Goal: Transaction & Acquisition: Purchase product/service

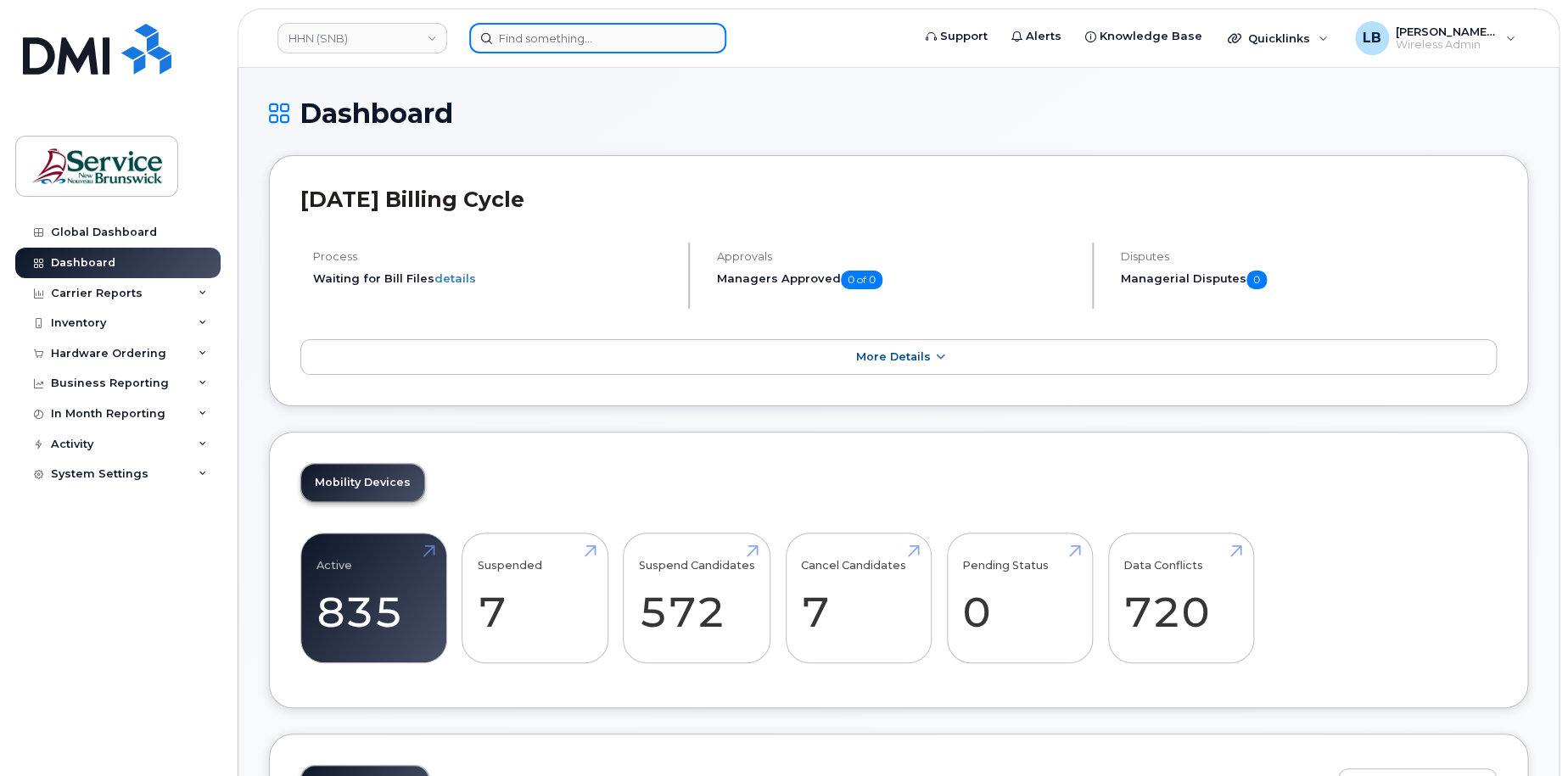
click at [647, 37] on input at bounding box center [597, 37] width 257 height 30
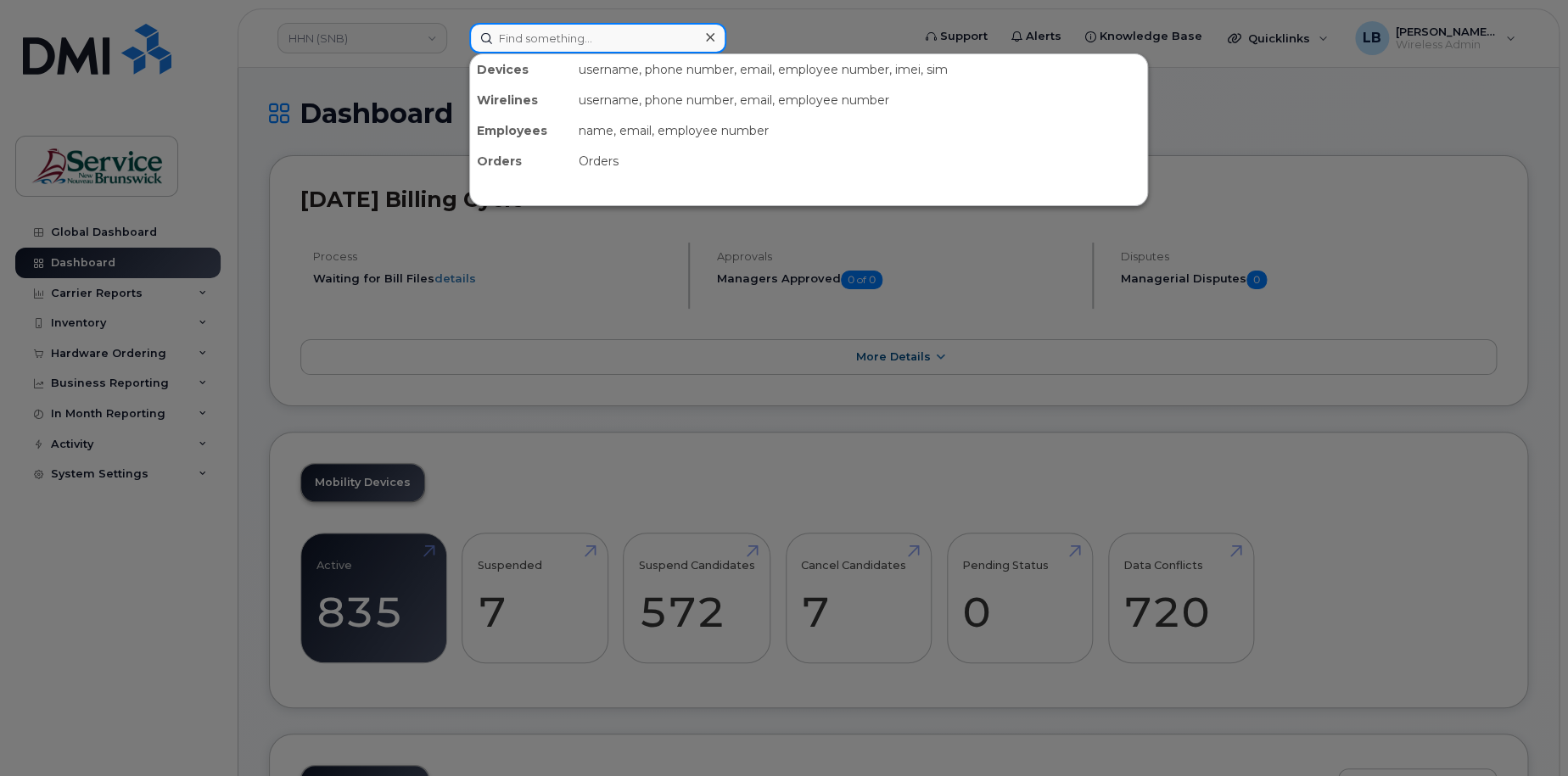
paste input "8912230102192158826"
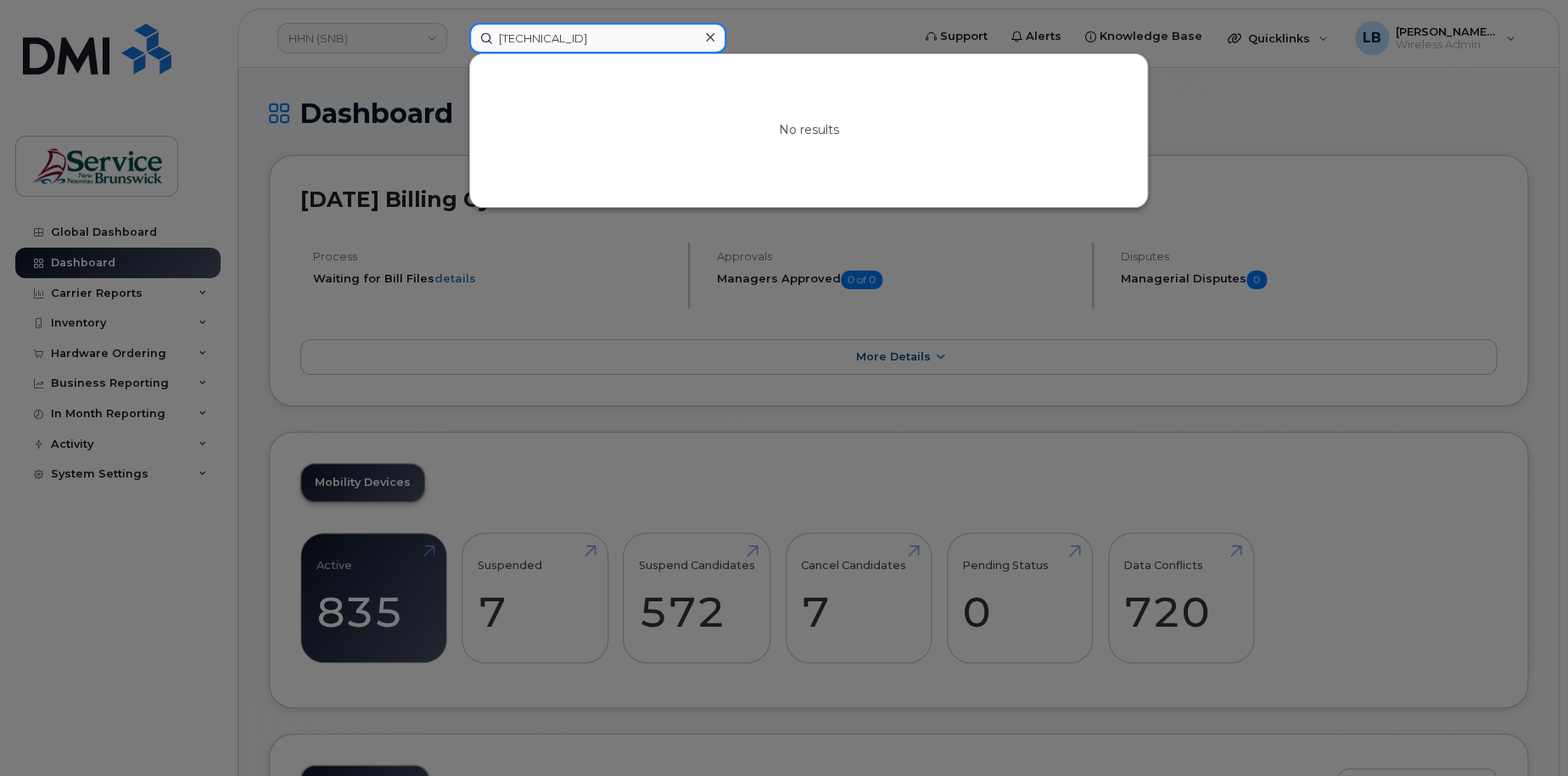
type input "8912230102192158826"
click at [395, 49] on div at bounding box center [784, 388] width 1568 height 776
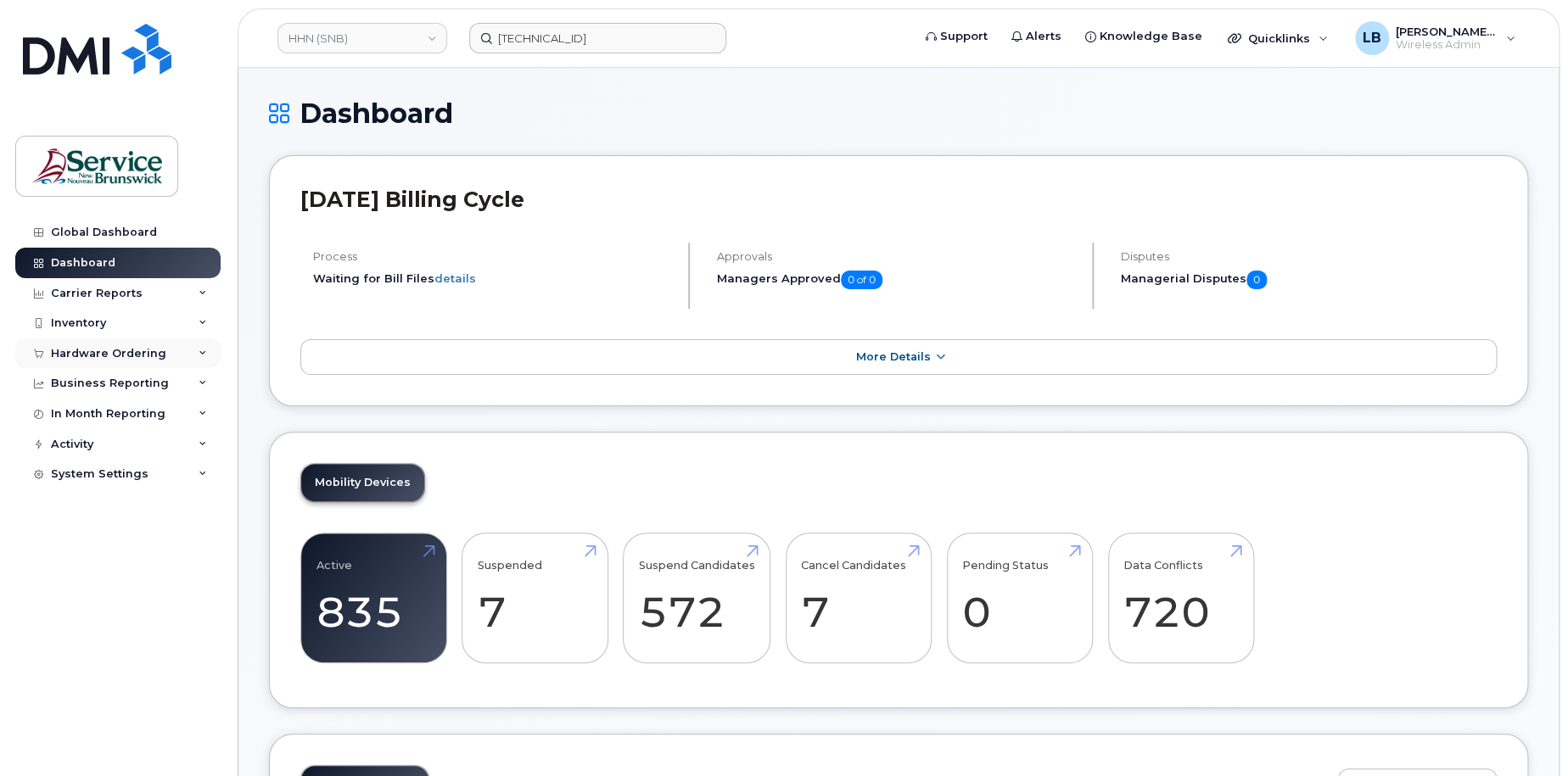
click at [90, 352] on div "Hardware Ordering" at bounding box center [109, 354] width 115 height 14
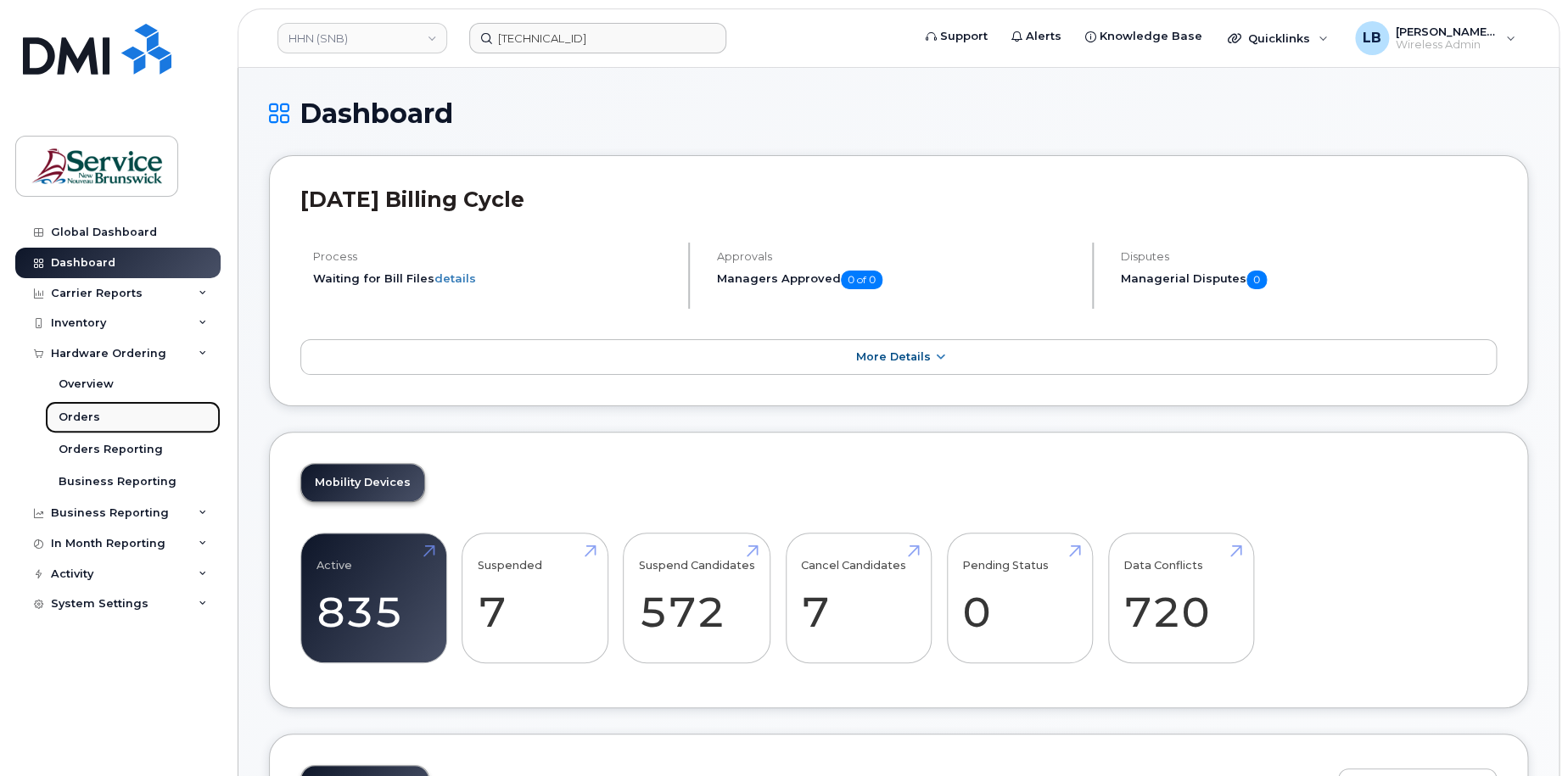
click at [95, 413] on div "Orders" at bounding box center [79, 418] width 41 height 16
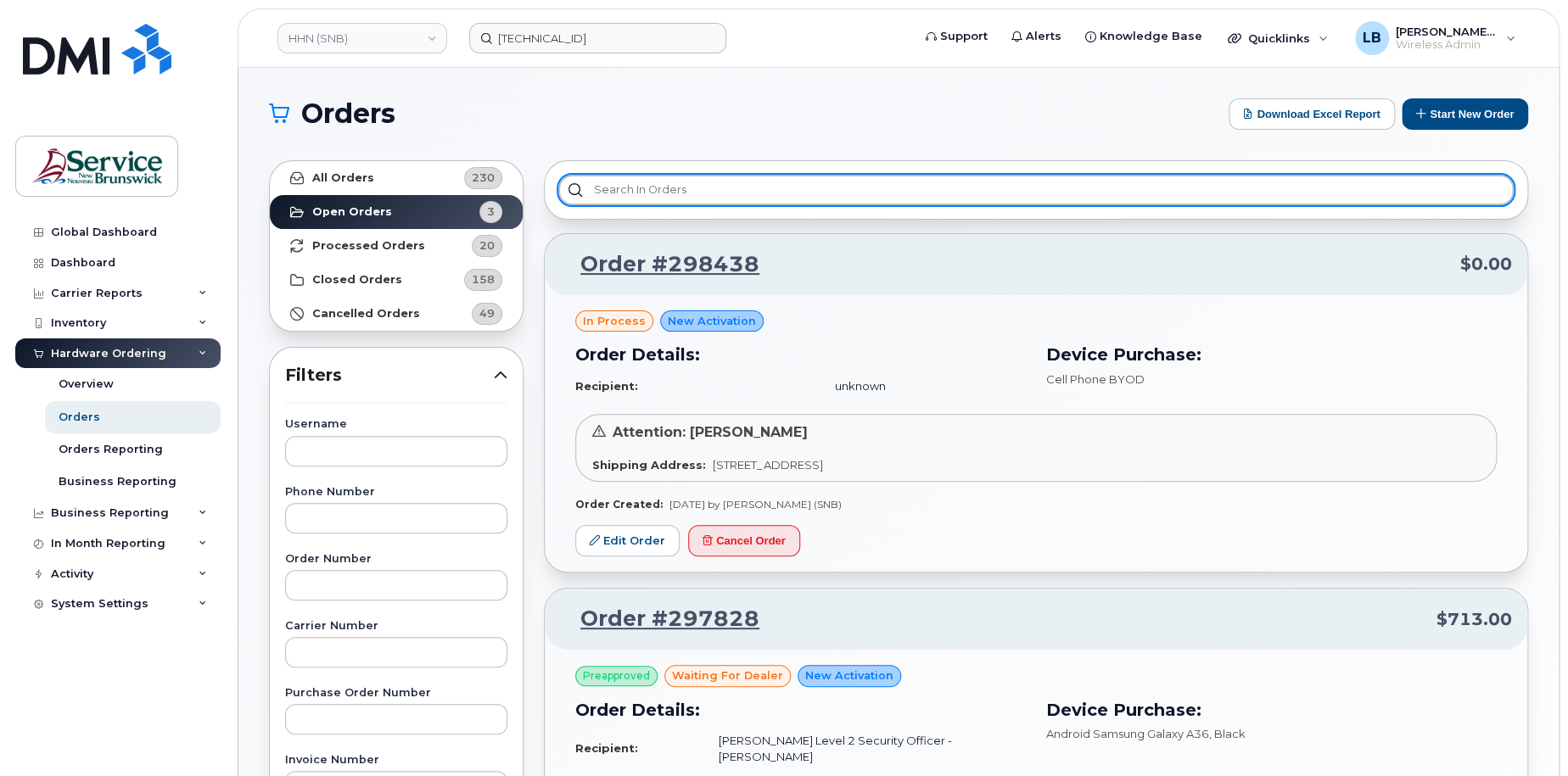
click at [661, 194] on input "text" at bounding box center [1037, 190] width 955 height 30
paste input "Kevin Carr"
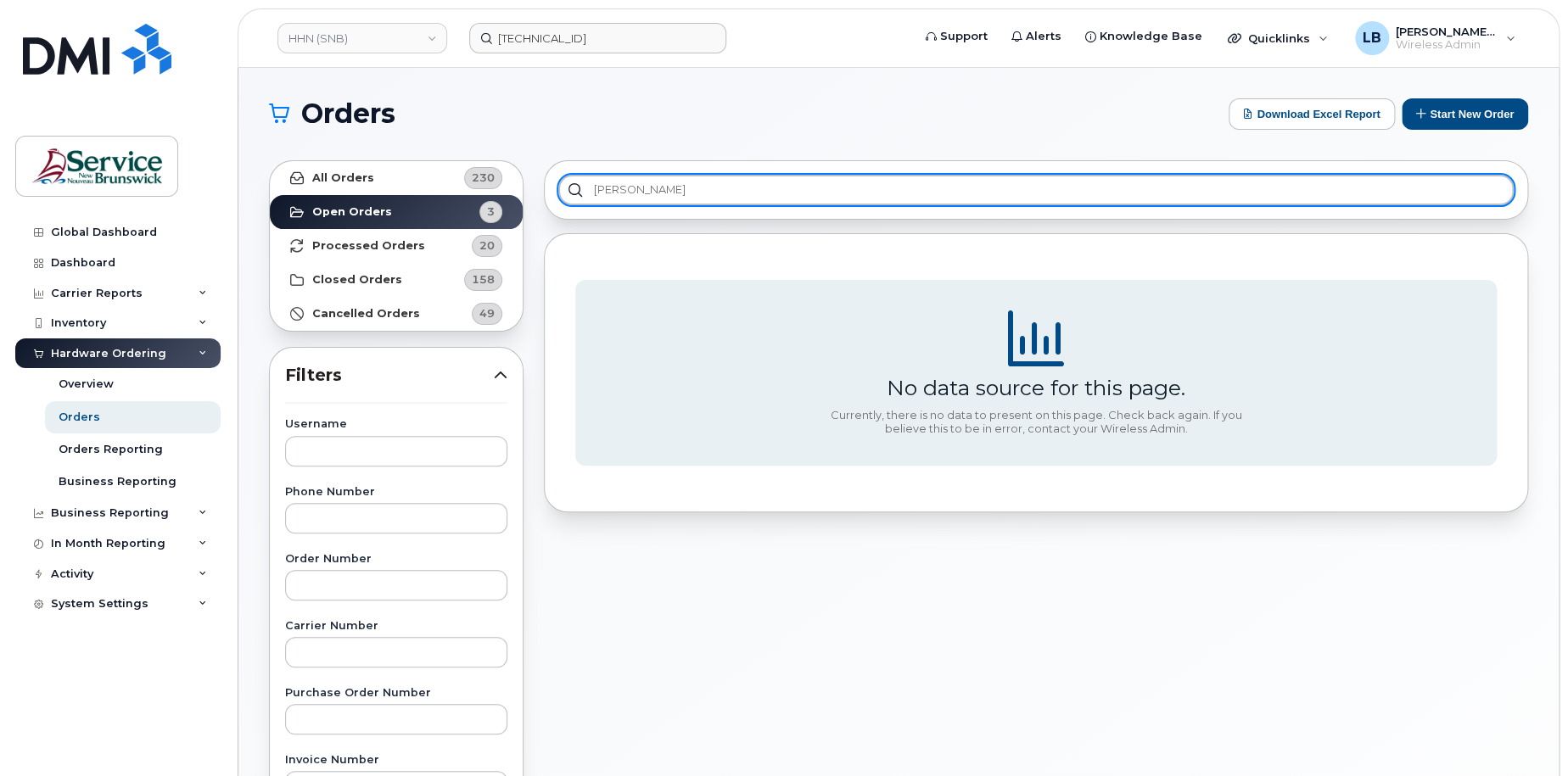
type input "Kevin Carr"
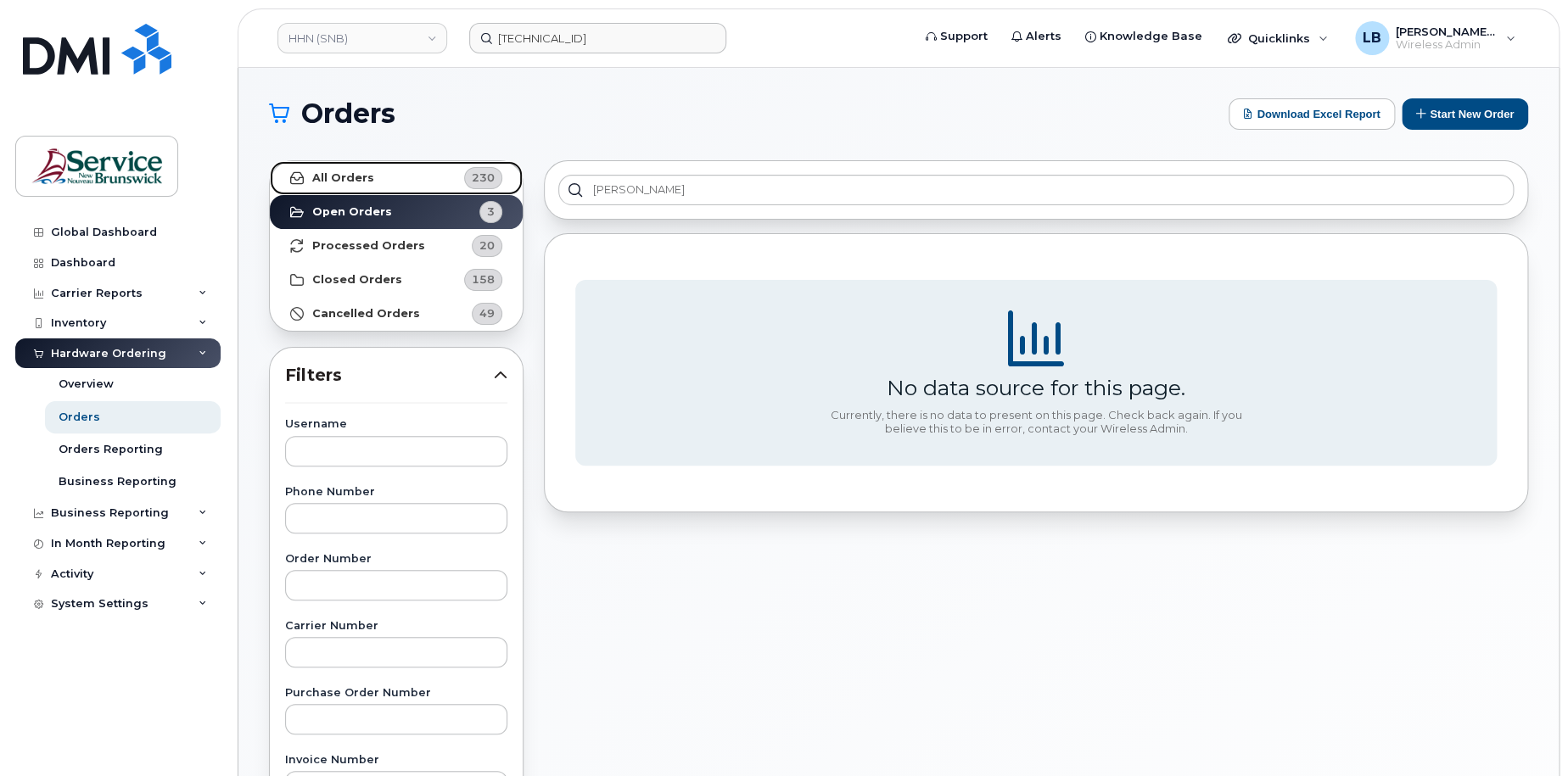
click at [425, 182] on link "All Orders 230" at bounding box center [396, 178] width 253 height 34
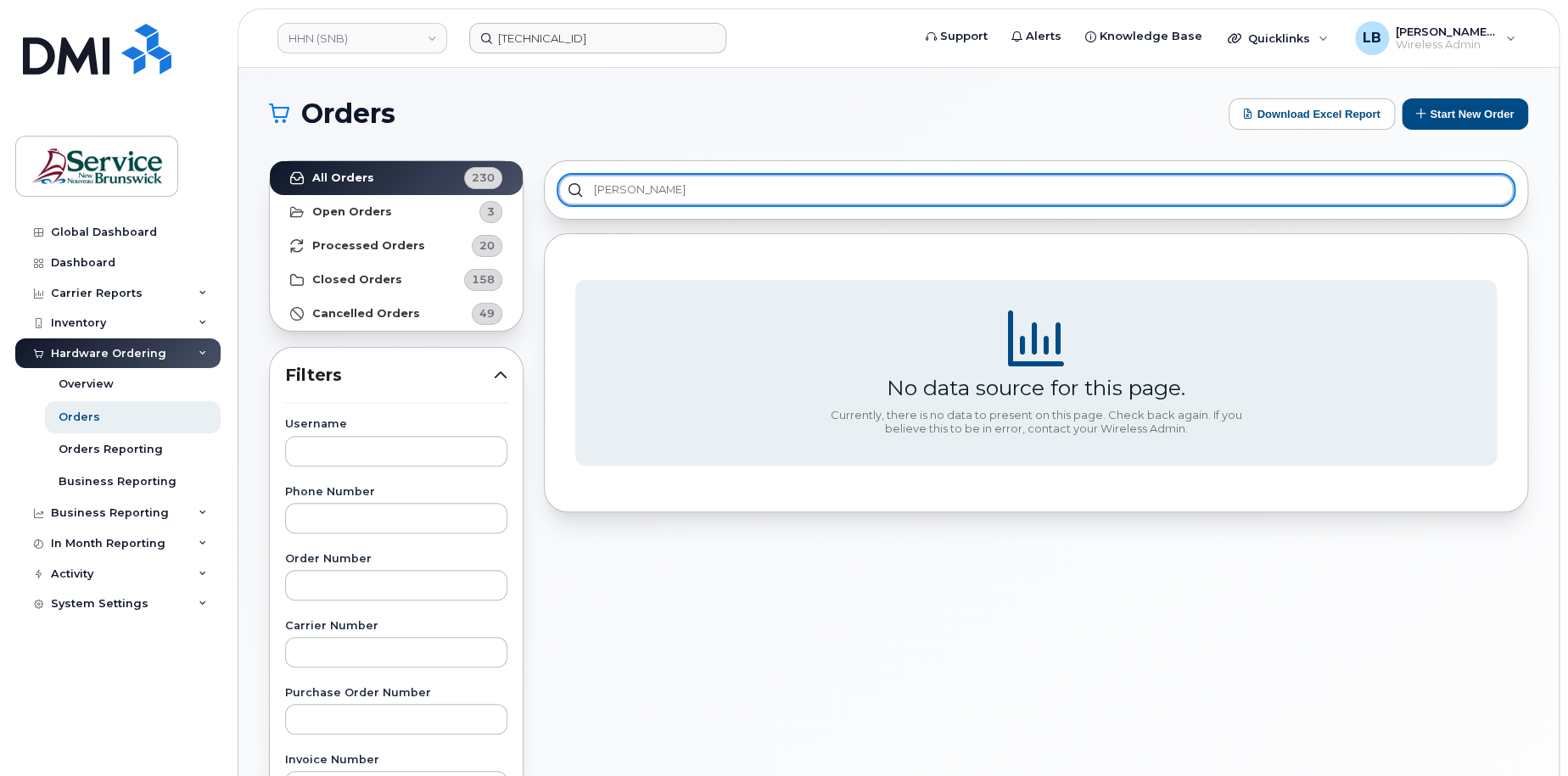
click at [721, 188] on input "Kevin Carr" at bounding box center [1037, 190] width 955 height 30
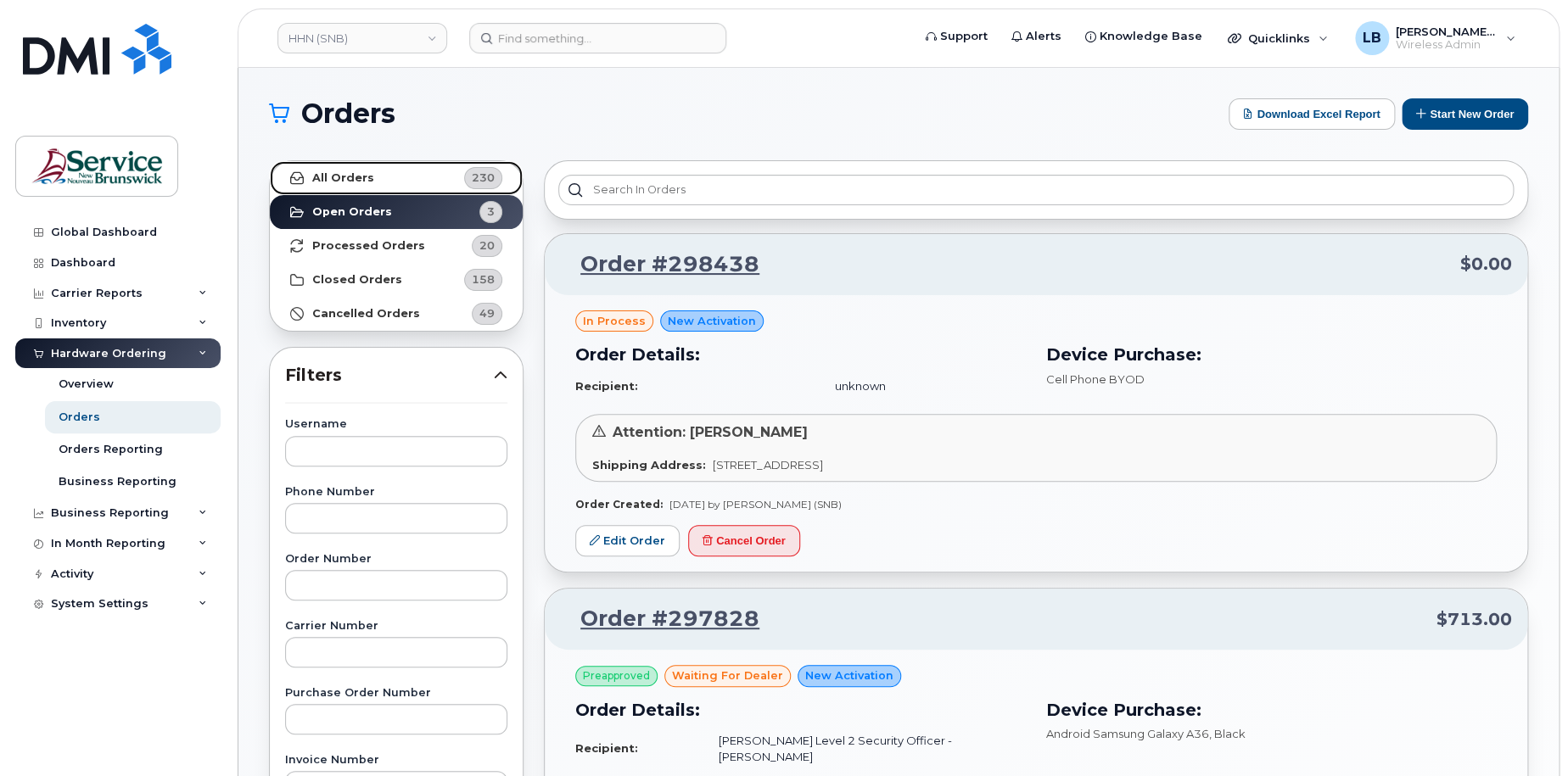
click at [337, 171] on strong "All Orders" at bounding box center [343, 178] width 62 height 14
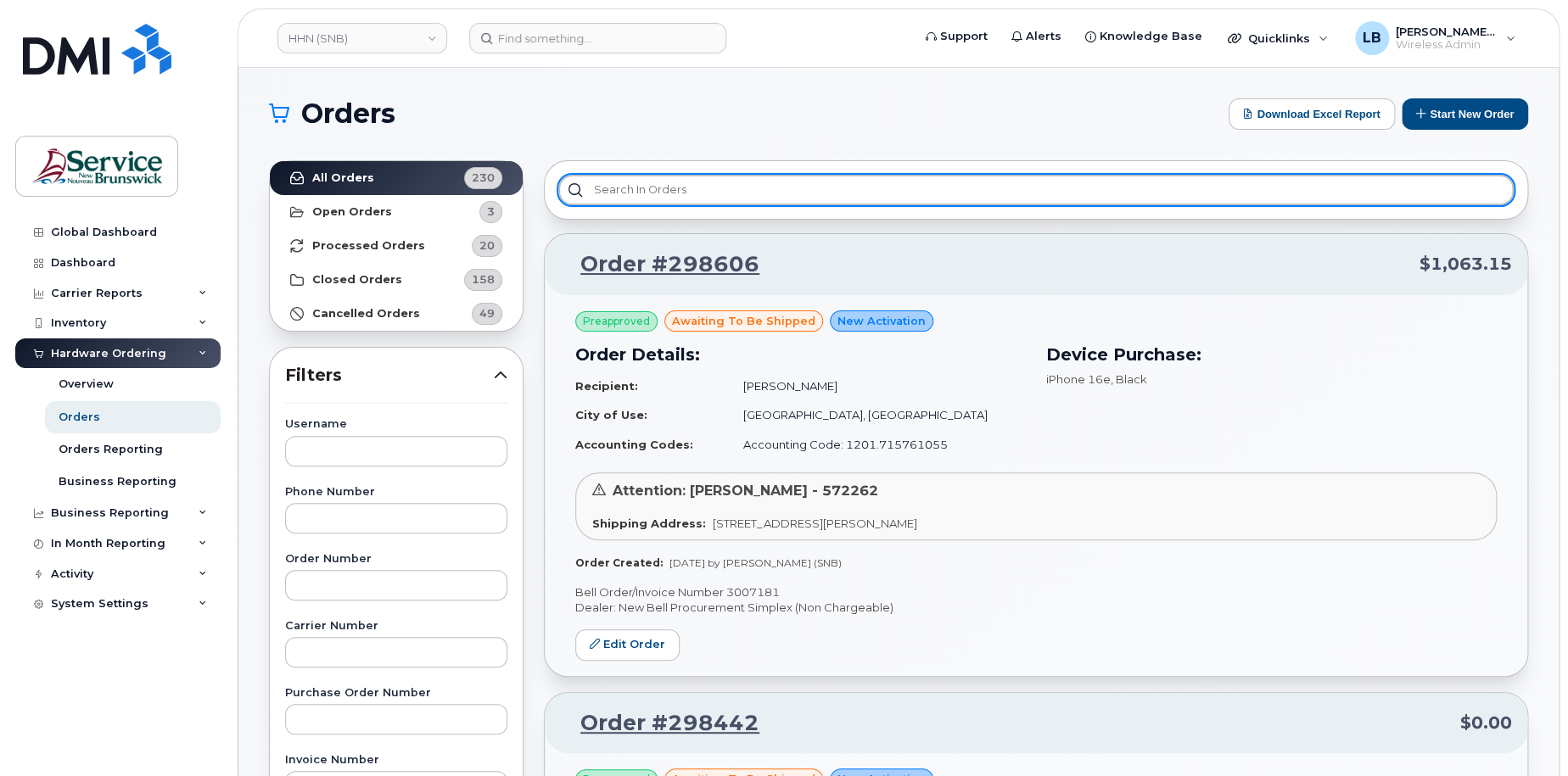
click at [665, 189] on input "text" at bounding box center [1037, 190] width 955 height 30
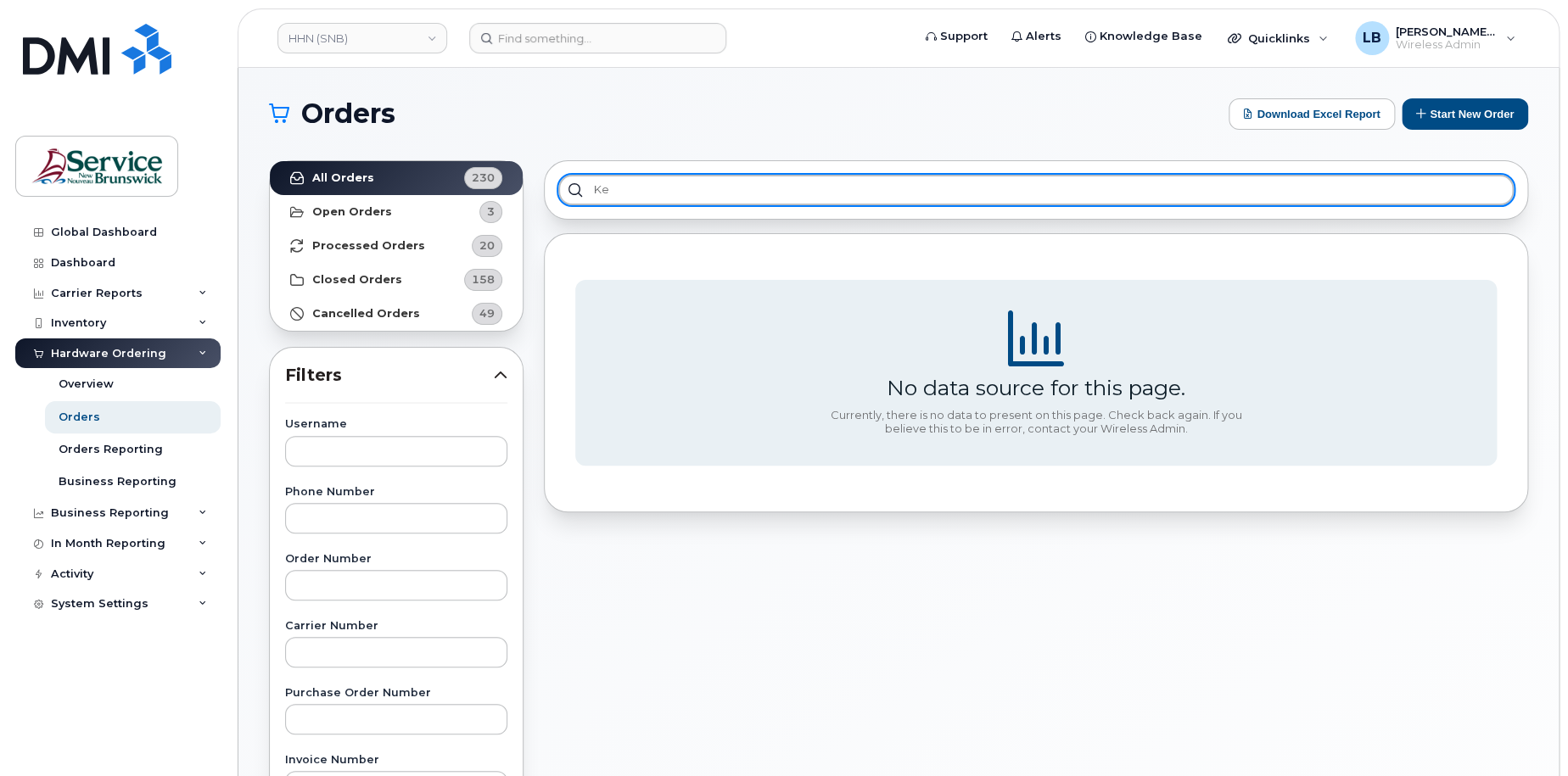
type input "k"
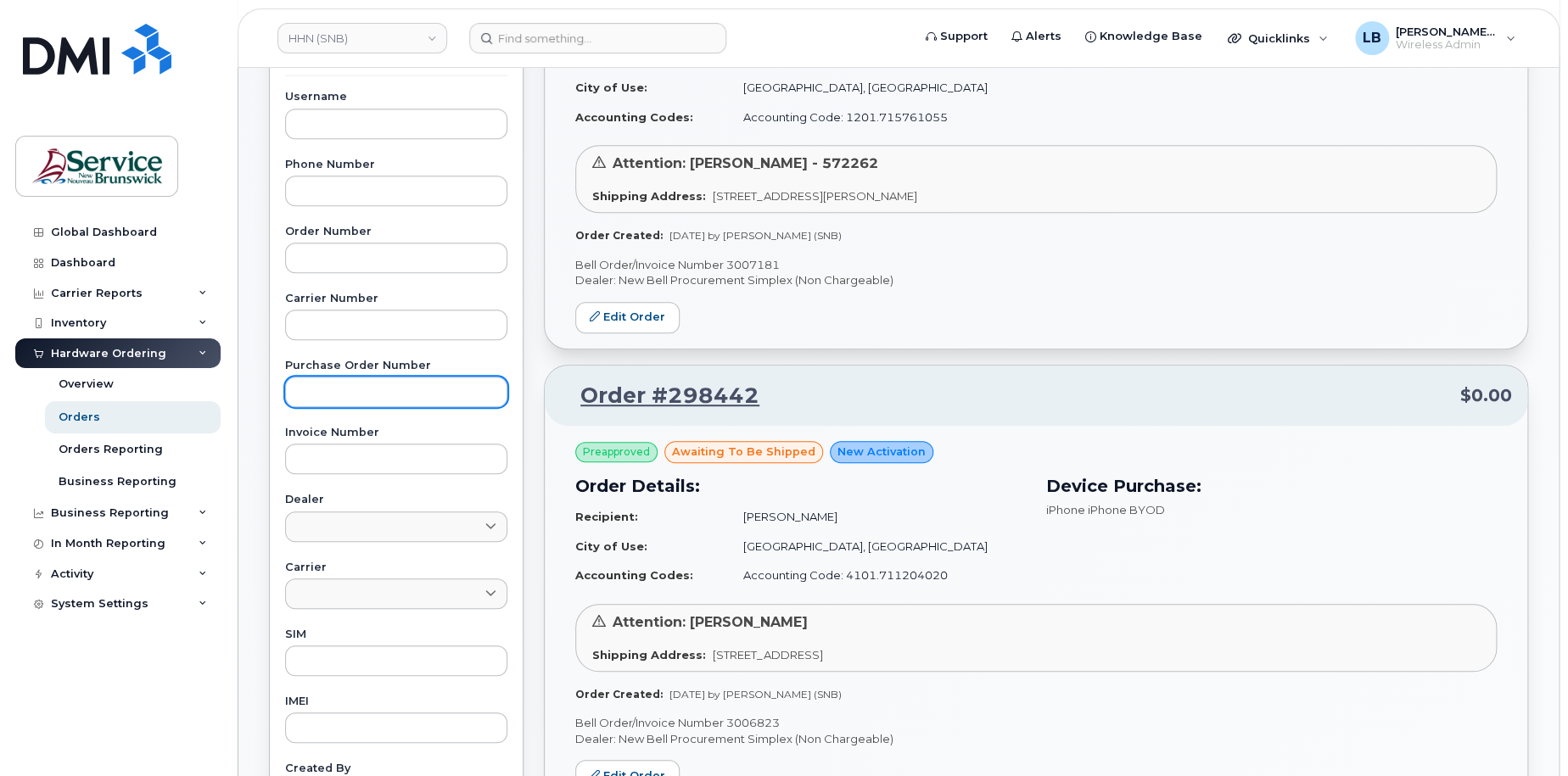
scroll to position [340, 0]
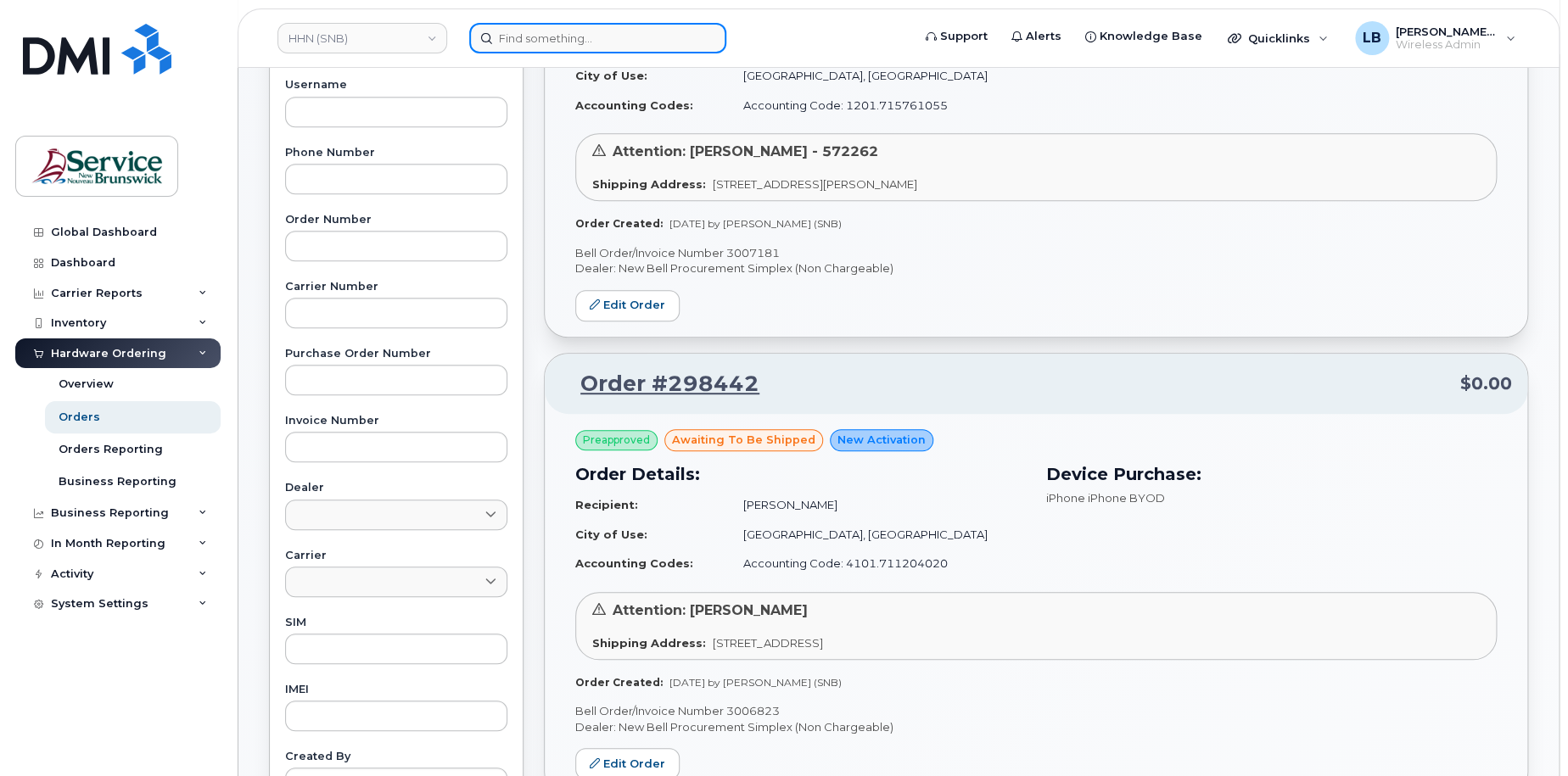
click at [557, 41] on input at bounding box center [597, 37] width 257 height 30
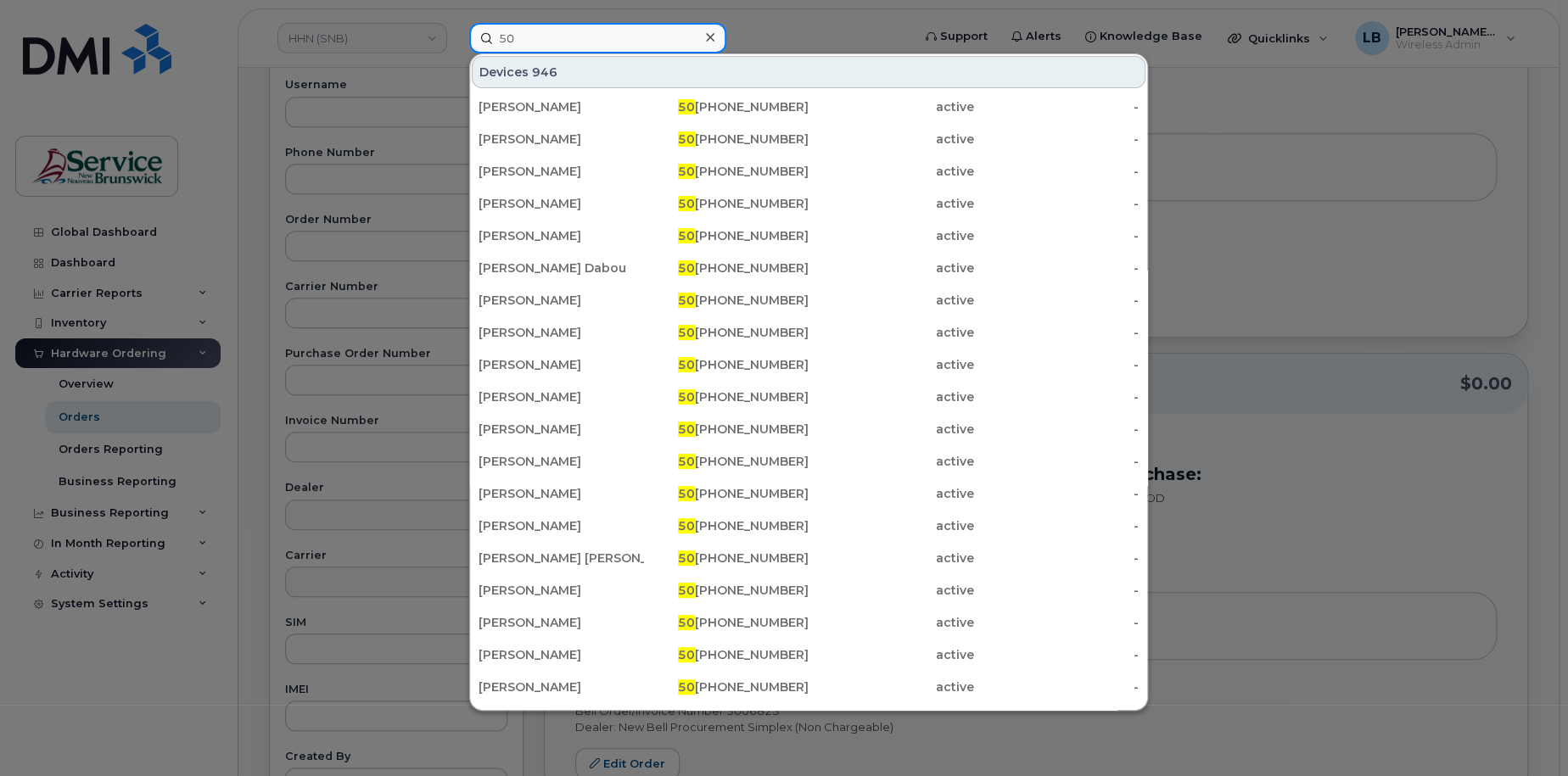
type input "5"
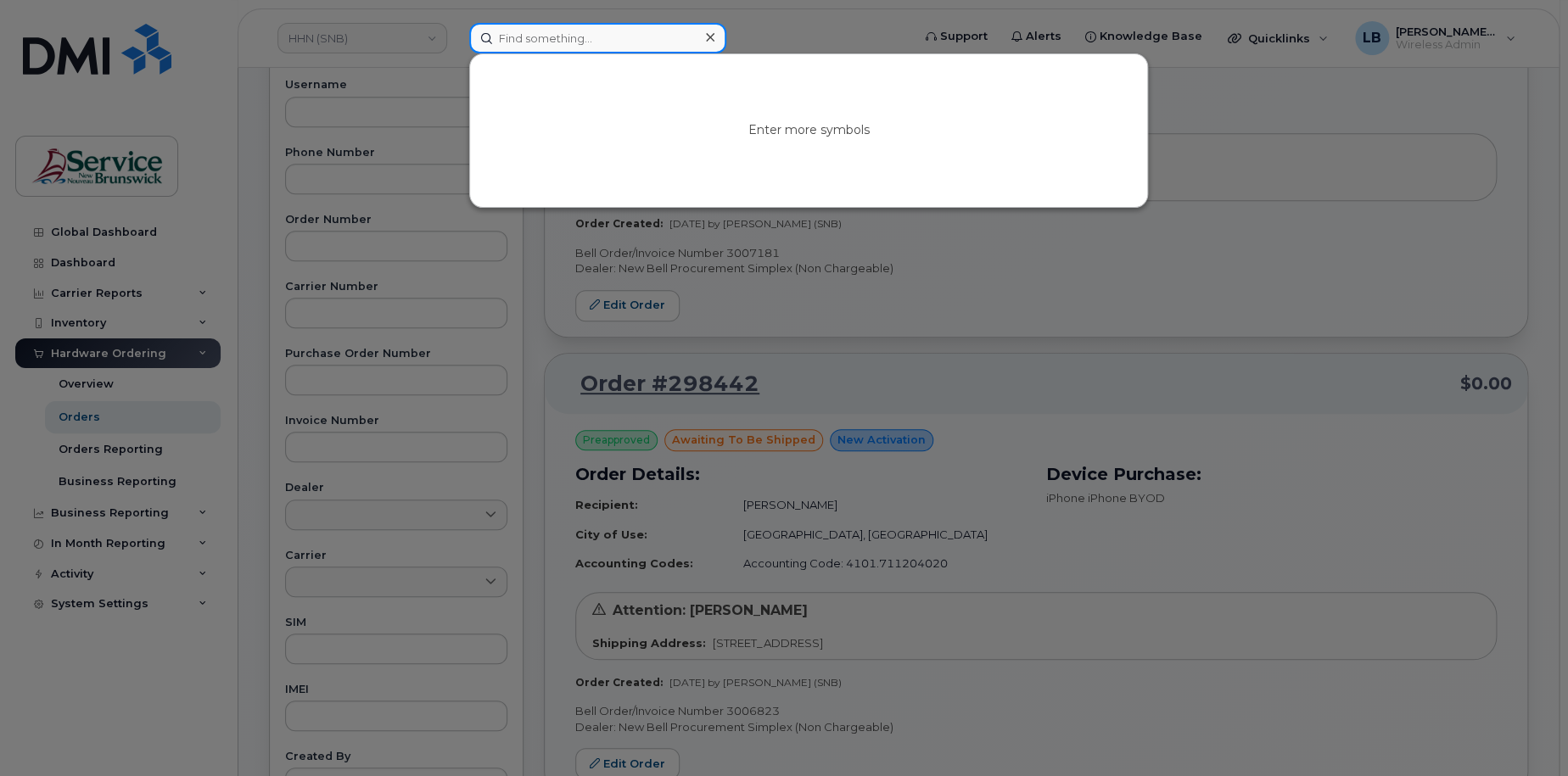
click at [569, 48] on input at bounding box center [597, 37] width 257 height 30
click at [1066, 286] on div at bounding box center [784, 388] width 1568 height 776
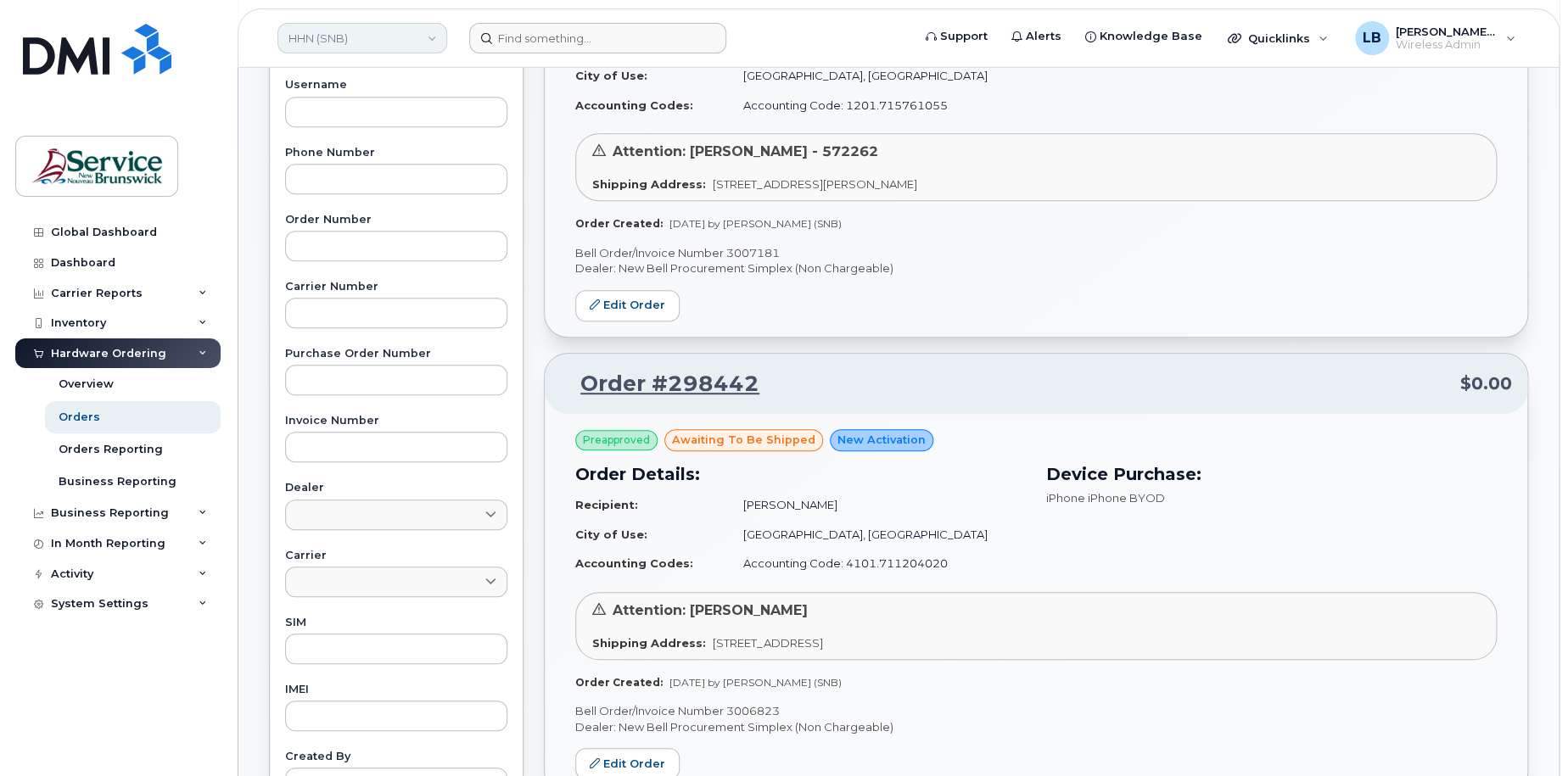
click at [324, 45] on link "HHN (SNB)" at bounding box center [362, 37] width 169 height 30
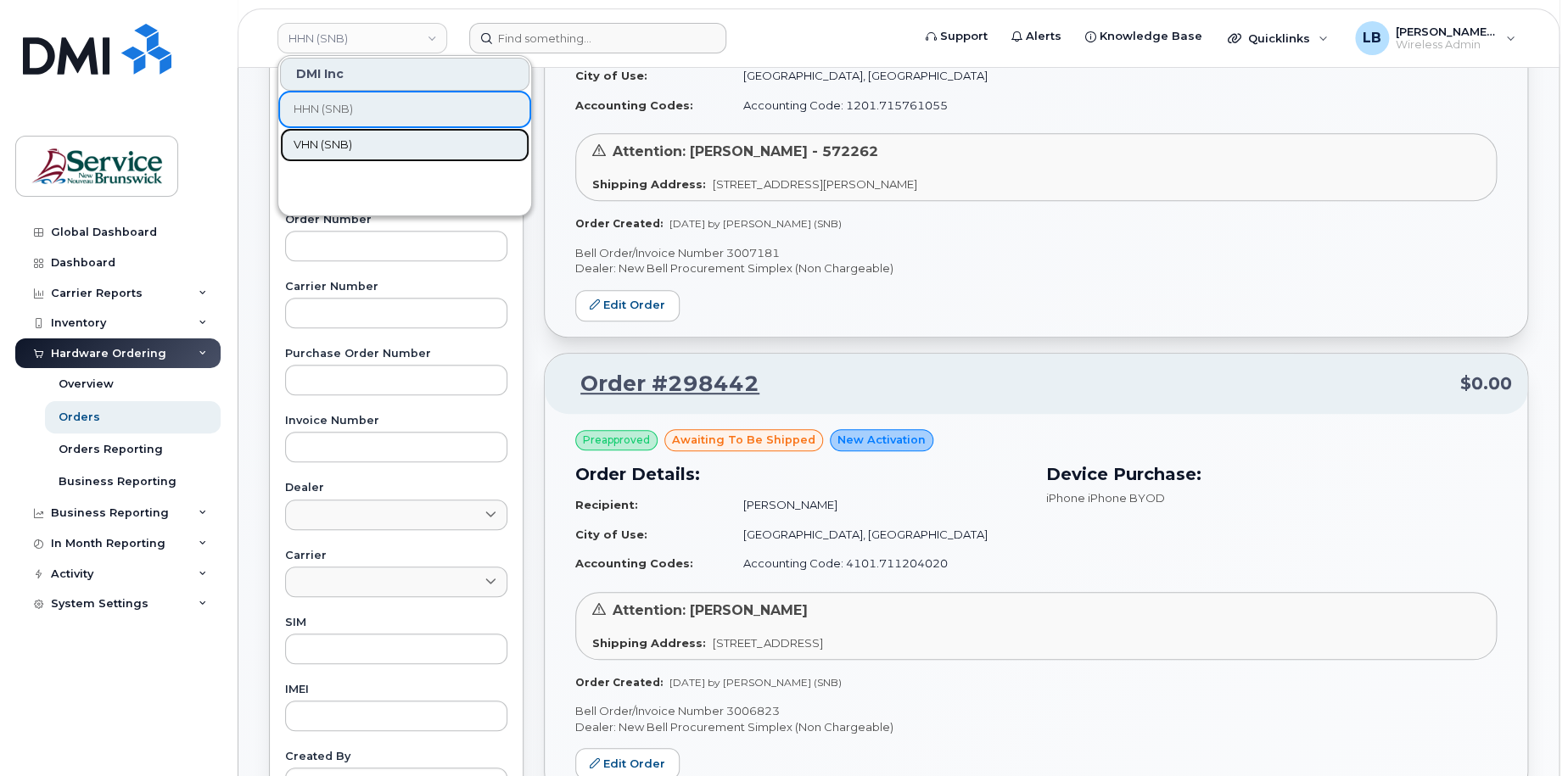
click at [341, 138] on span "VHN (SNB)" at bounding box center [323, 145] width 59 height 17
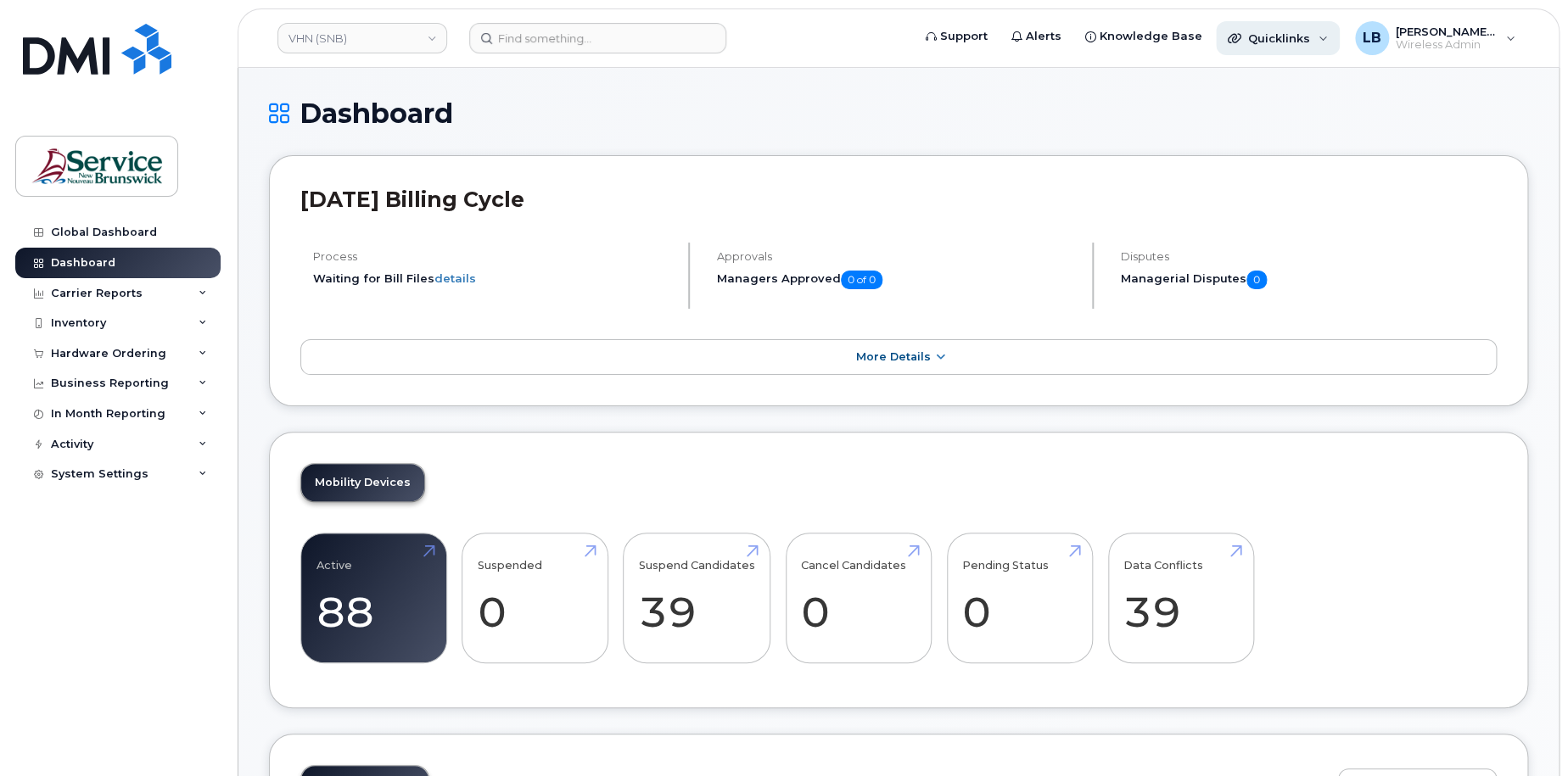
click at [1267, 24] on div "Quicklinks" at bounding box center [1277, 38] width 124 height 34
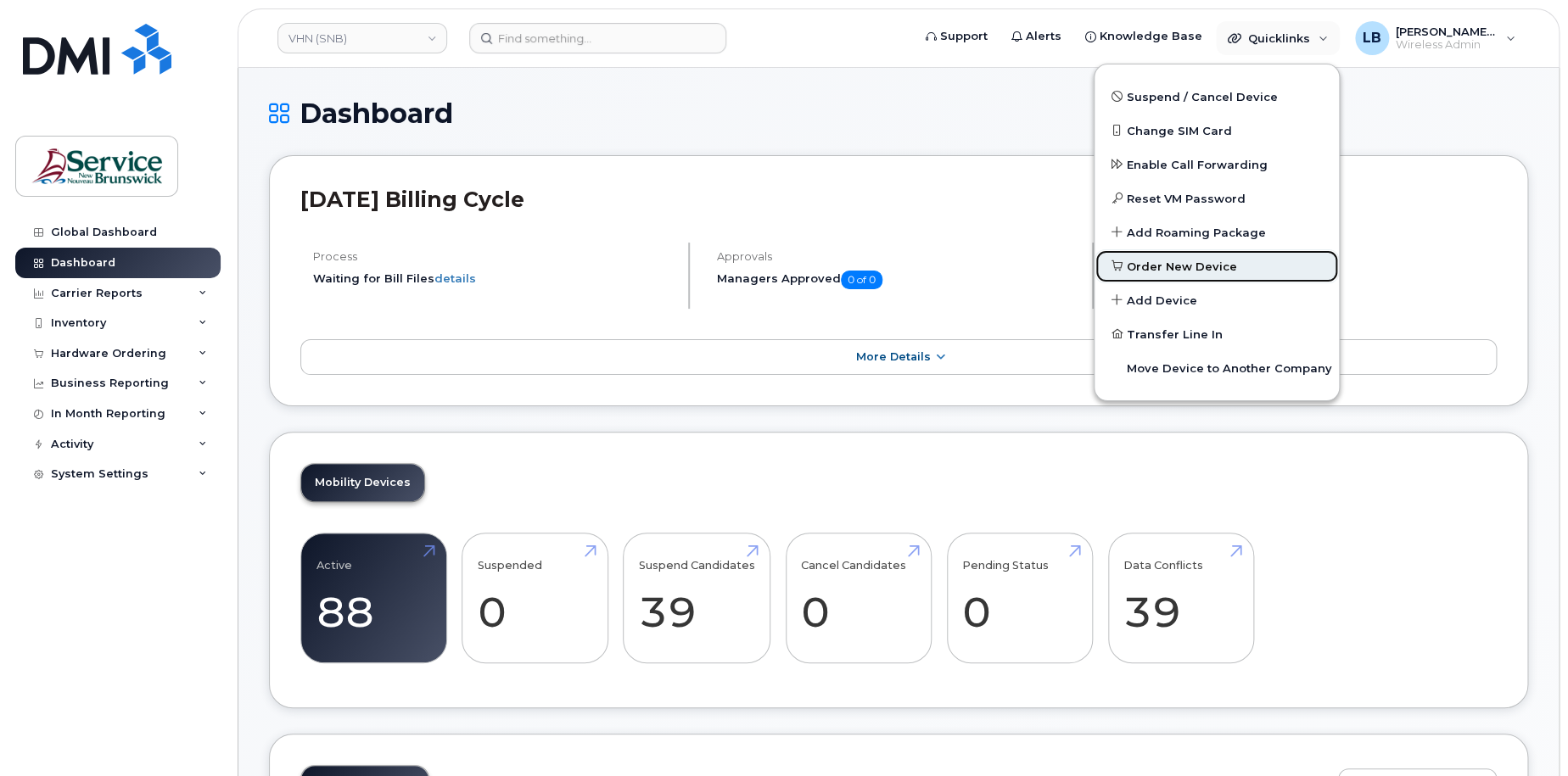
click at [1205, 265] on span "Order New Device" at bounding box center [1181, 266] width 111 height 17
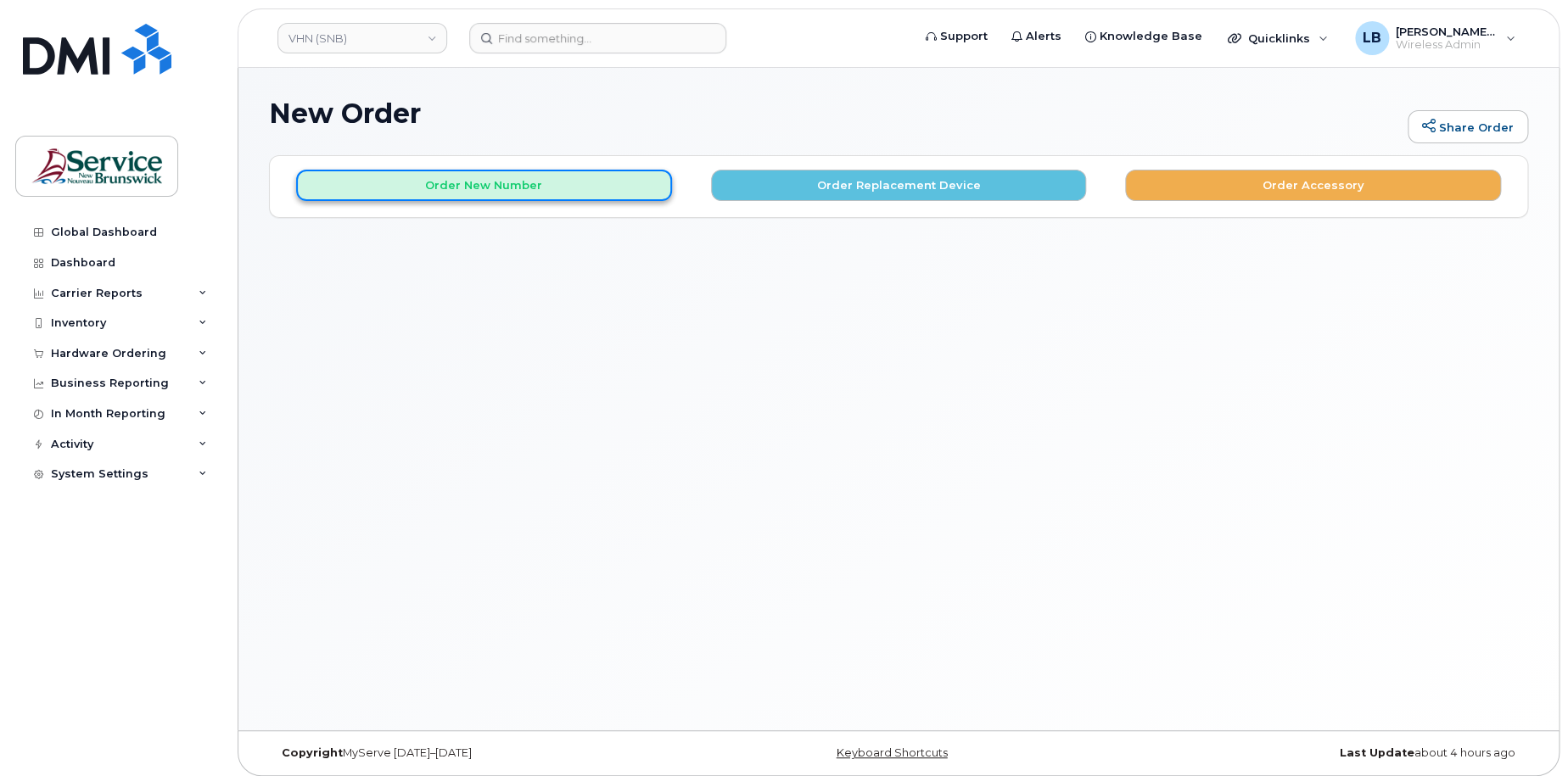
click at [495, 182] on button "Order New Number" at bounding box center [484, 185] width 376 height 31
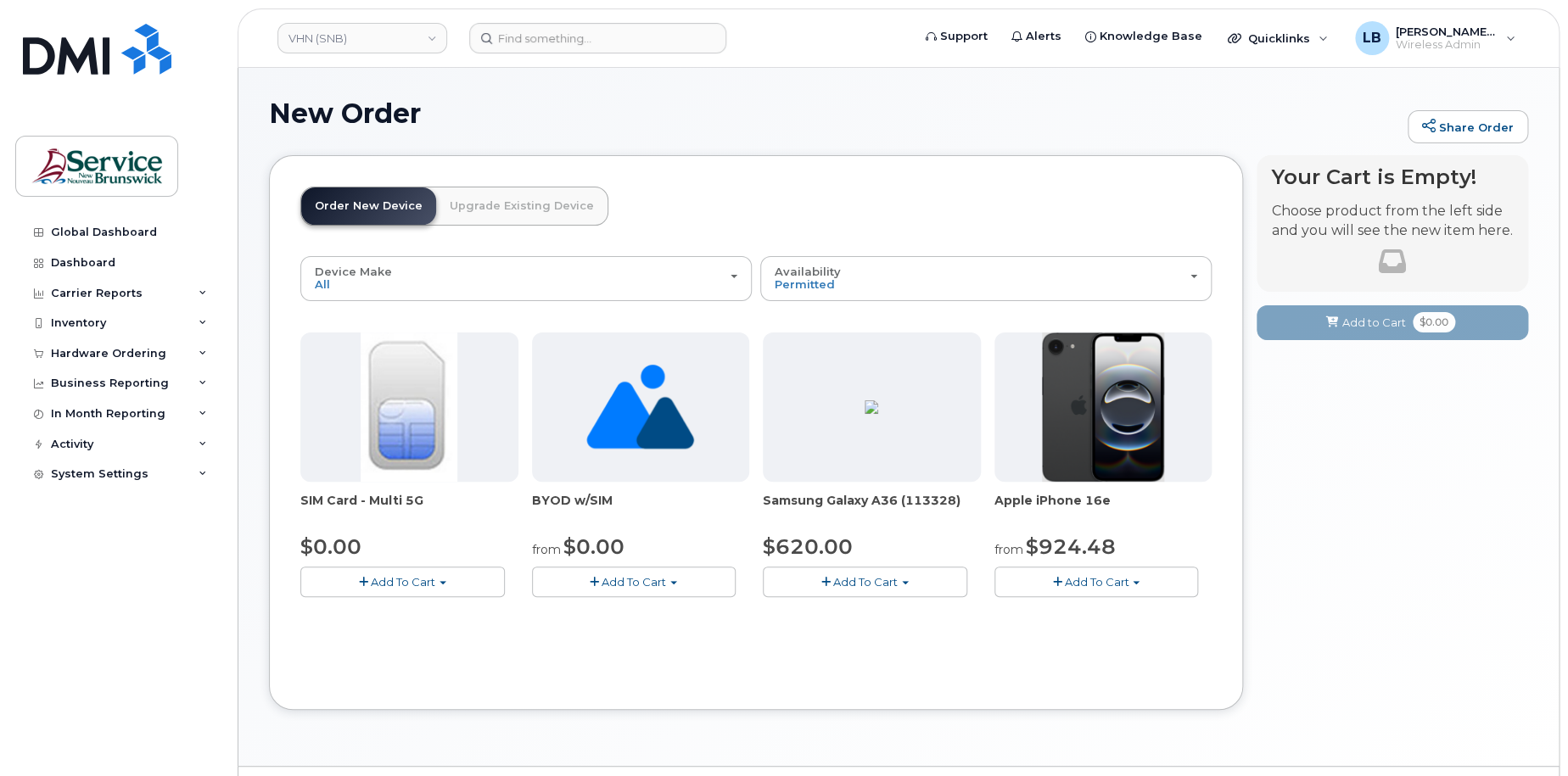
click at [1100, 580] on span "Add To Cart" at bounding box center [1096, 582] width 65 height 14
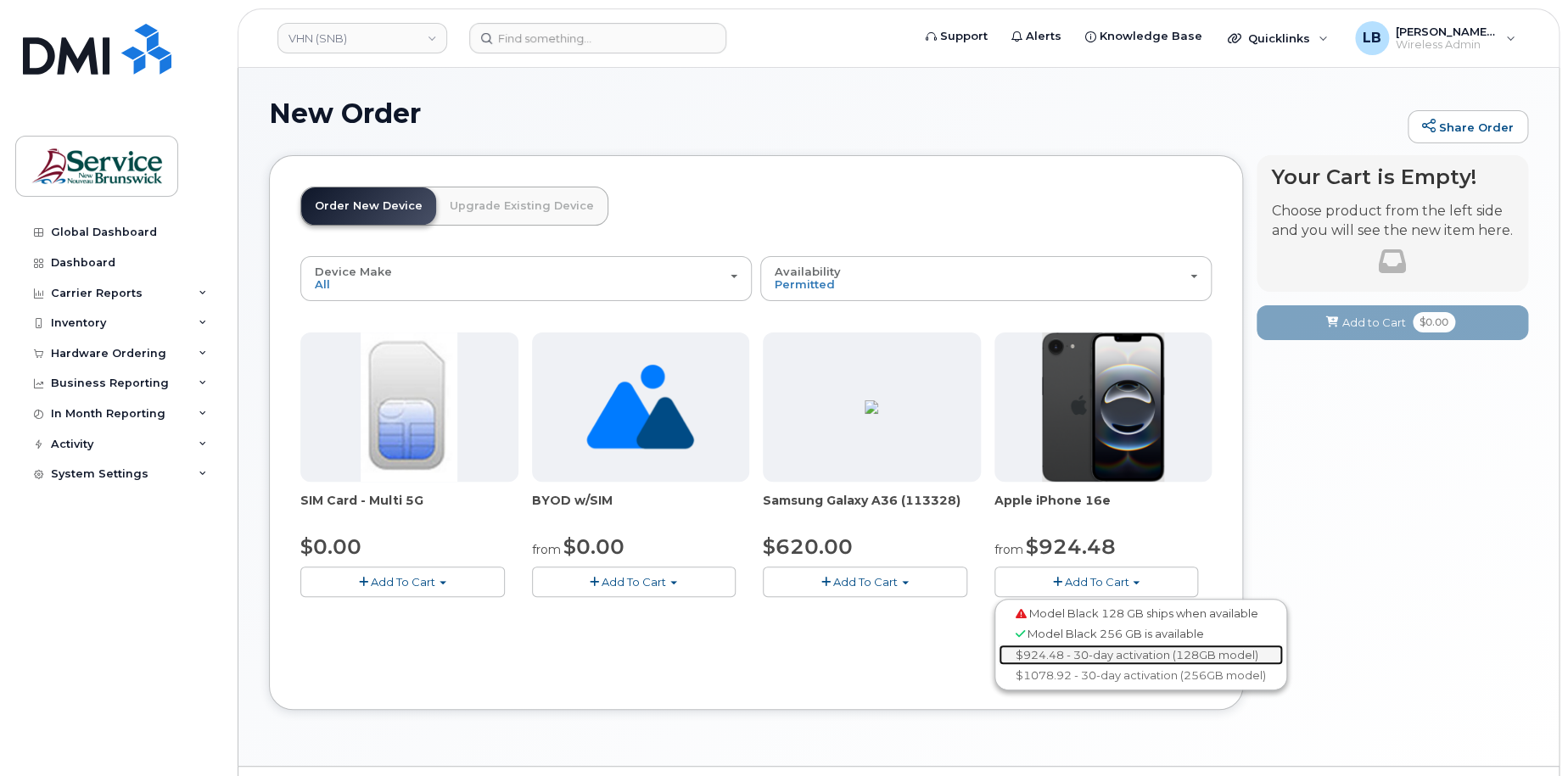
click at [1118, 657] on link "$924.48 - 30-day activation (128GB model)" at bounding box center [1141, 656] width 284 height 22
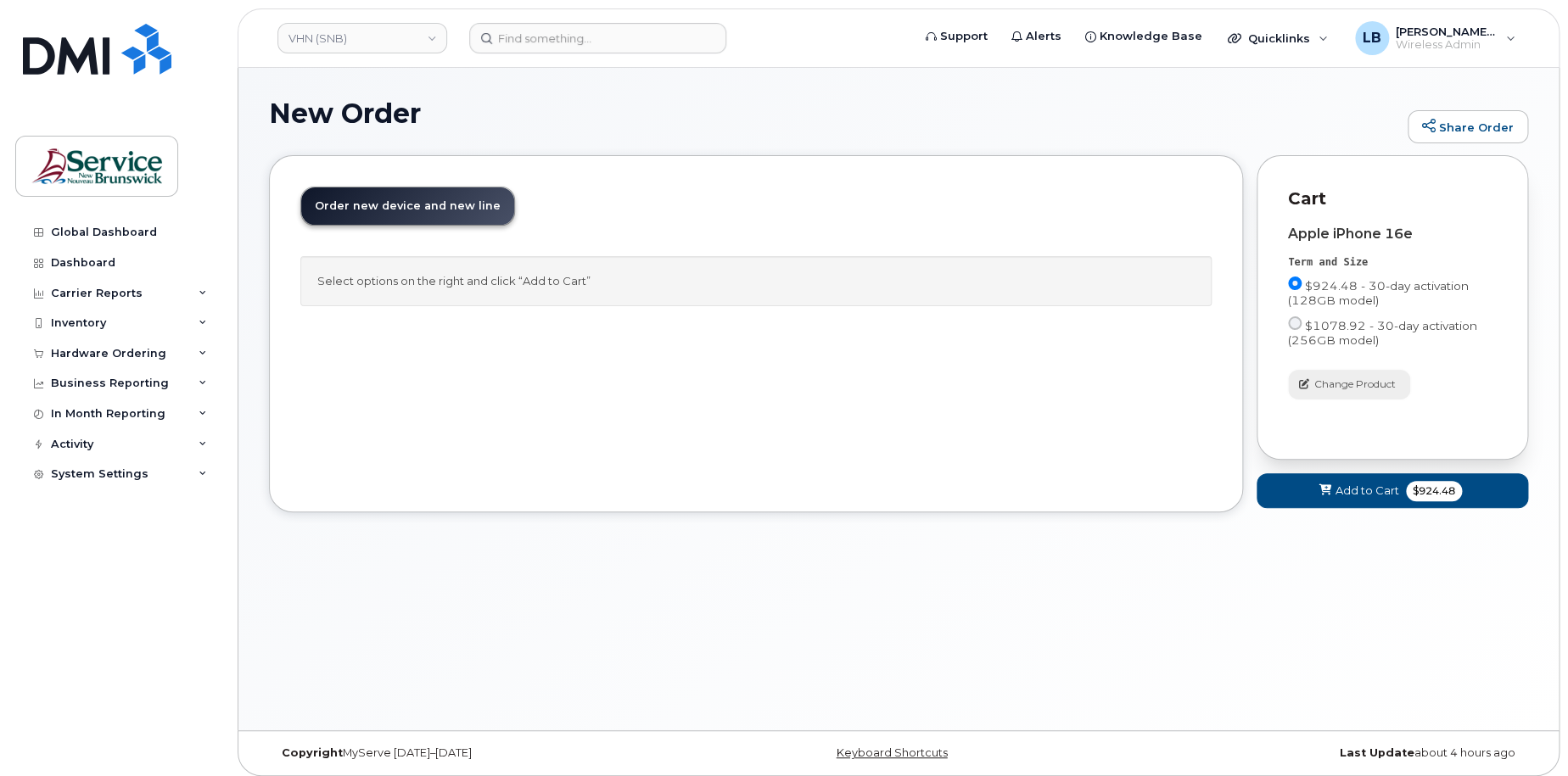
click at [1360, 386] on span "Change Product" at bounding box center [1355, 385] width 81 height 16
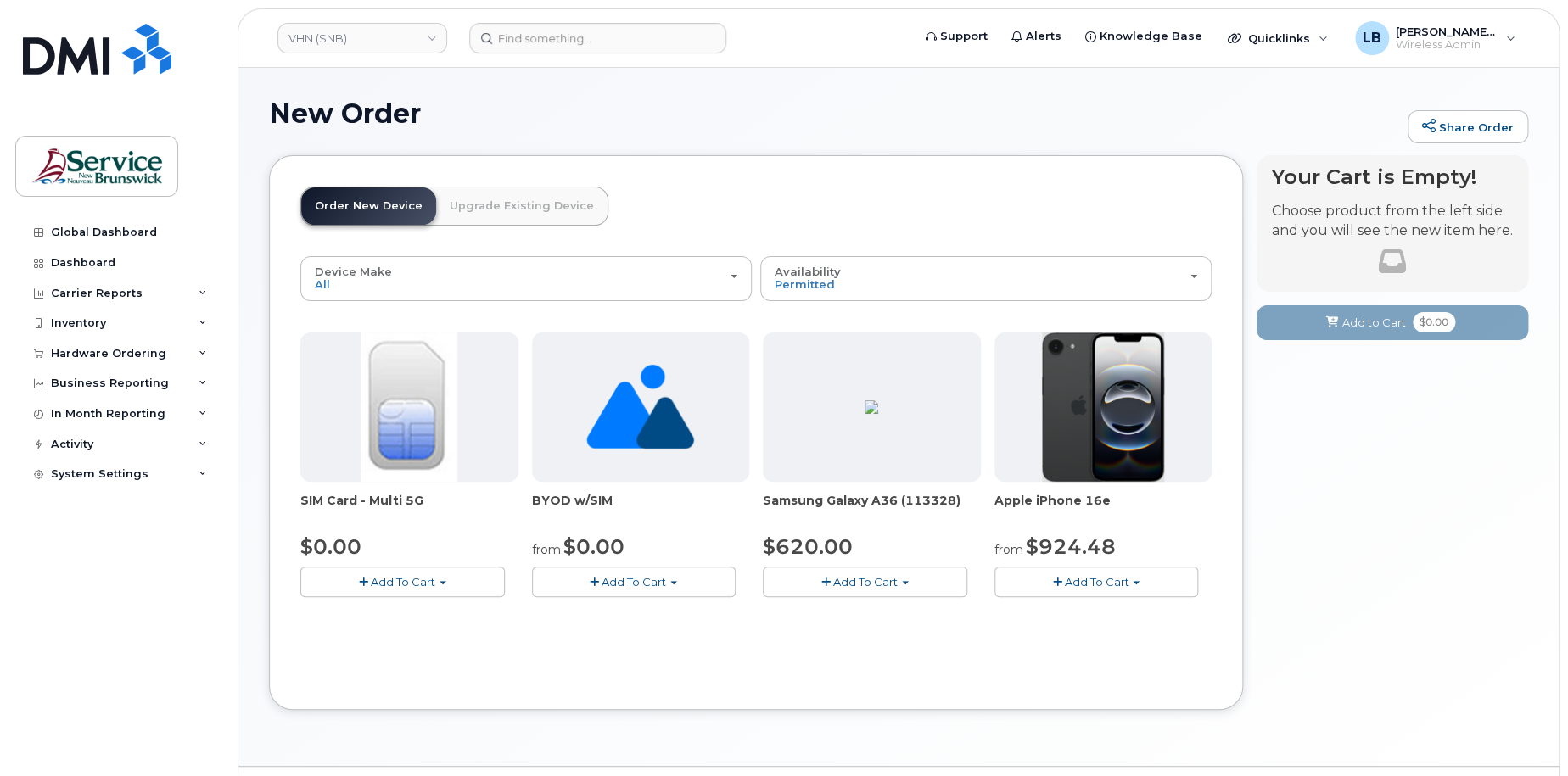
click at [905, 583] on span "button" at bounding box center [905, 582] width 7 height 3
click at [885, 635] on link "$620.00 - 30-day activation (128GB model)" at bounding box center [905, 634] width 277 height 22
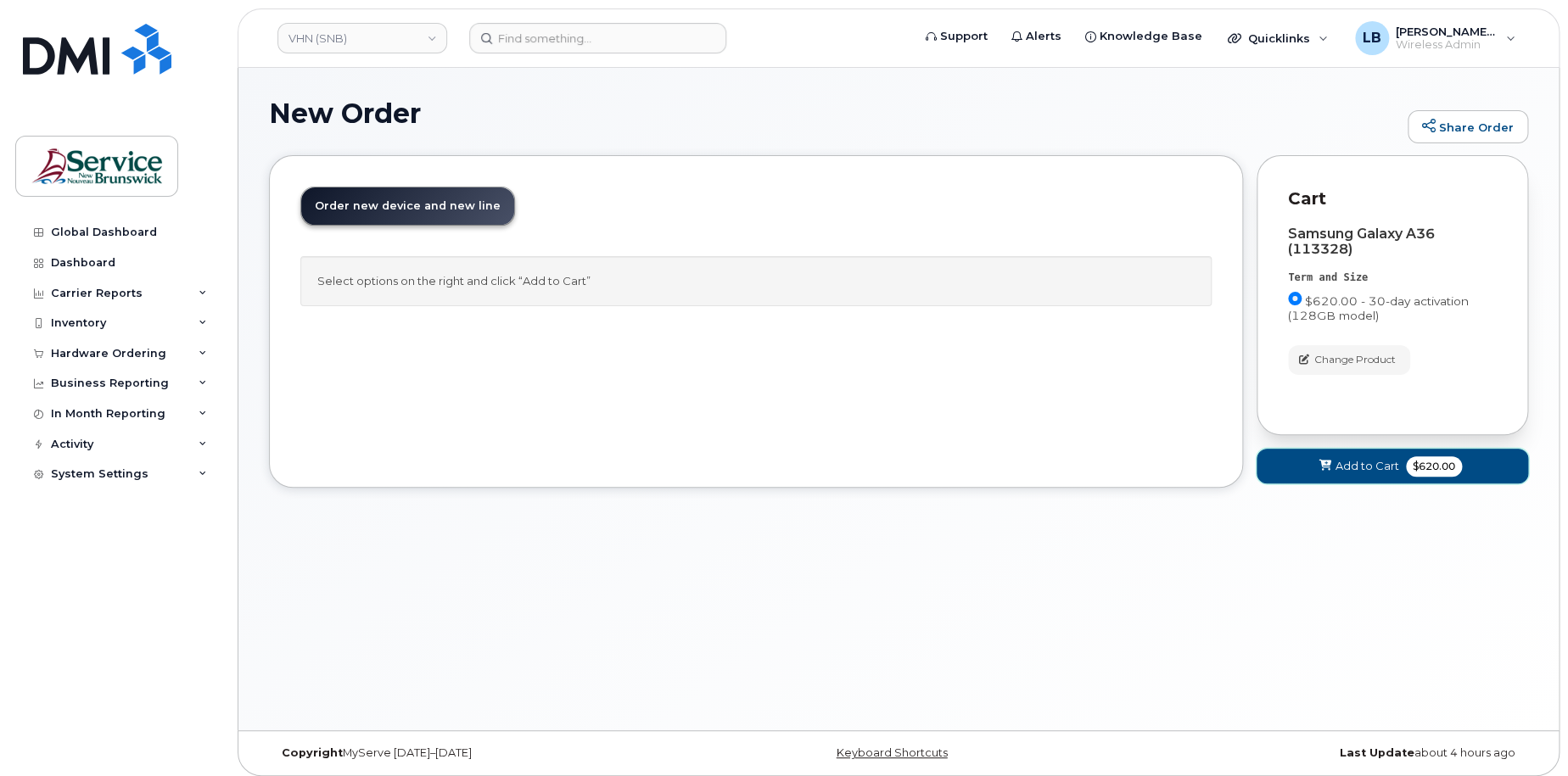
click at [1394, 471] on span "Add to Cart" at bounding box center [1367, 466] width 64 height 16
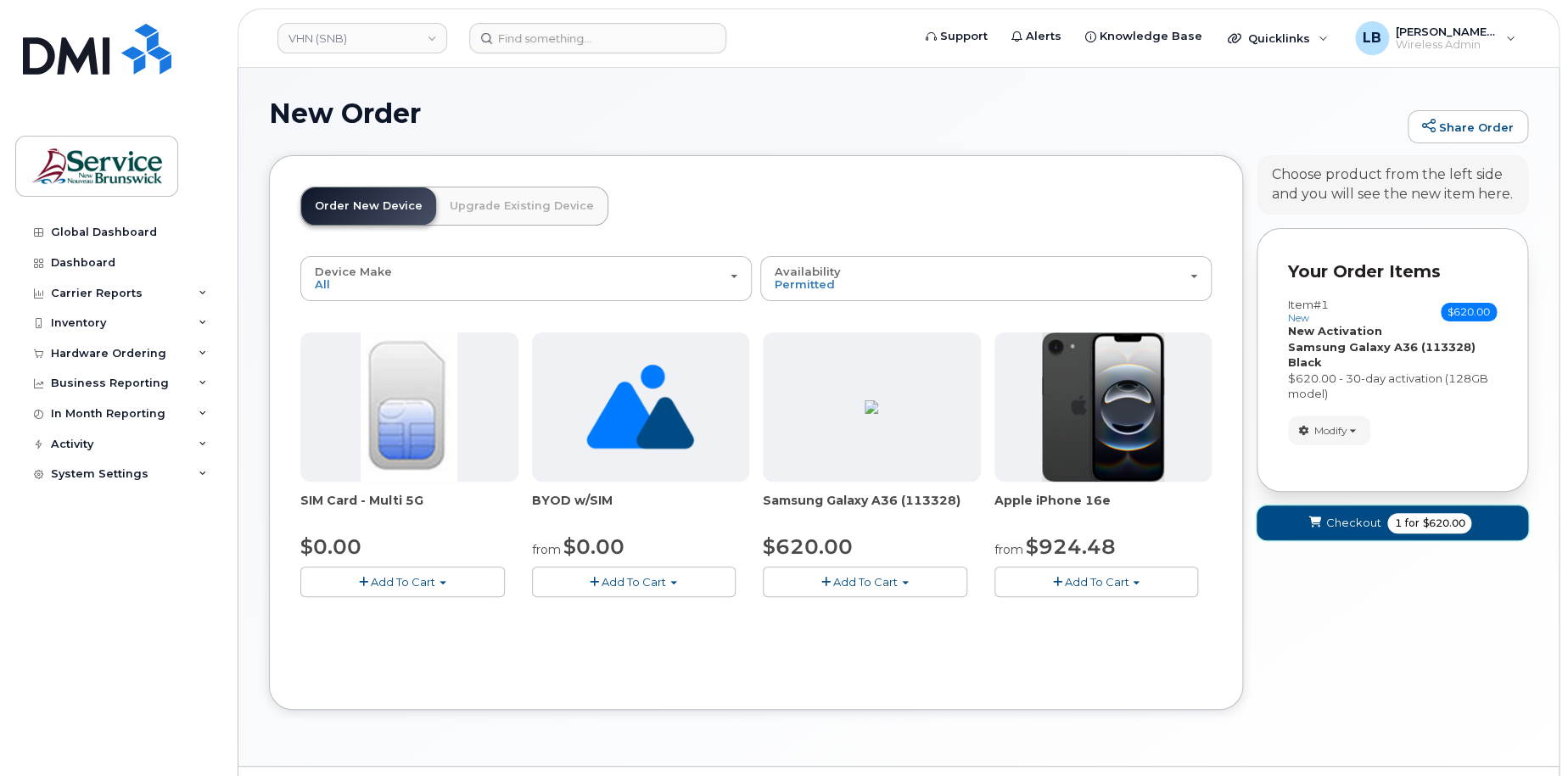
click at [1360, 520] on span "Checkout" at bounding box center [1353, 523] width 55 height 16
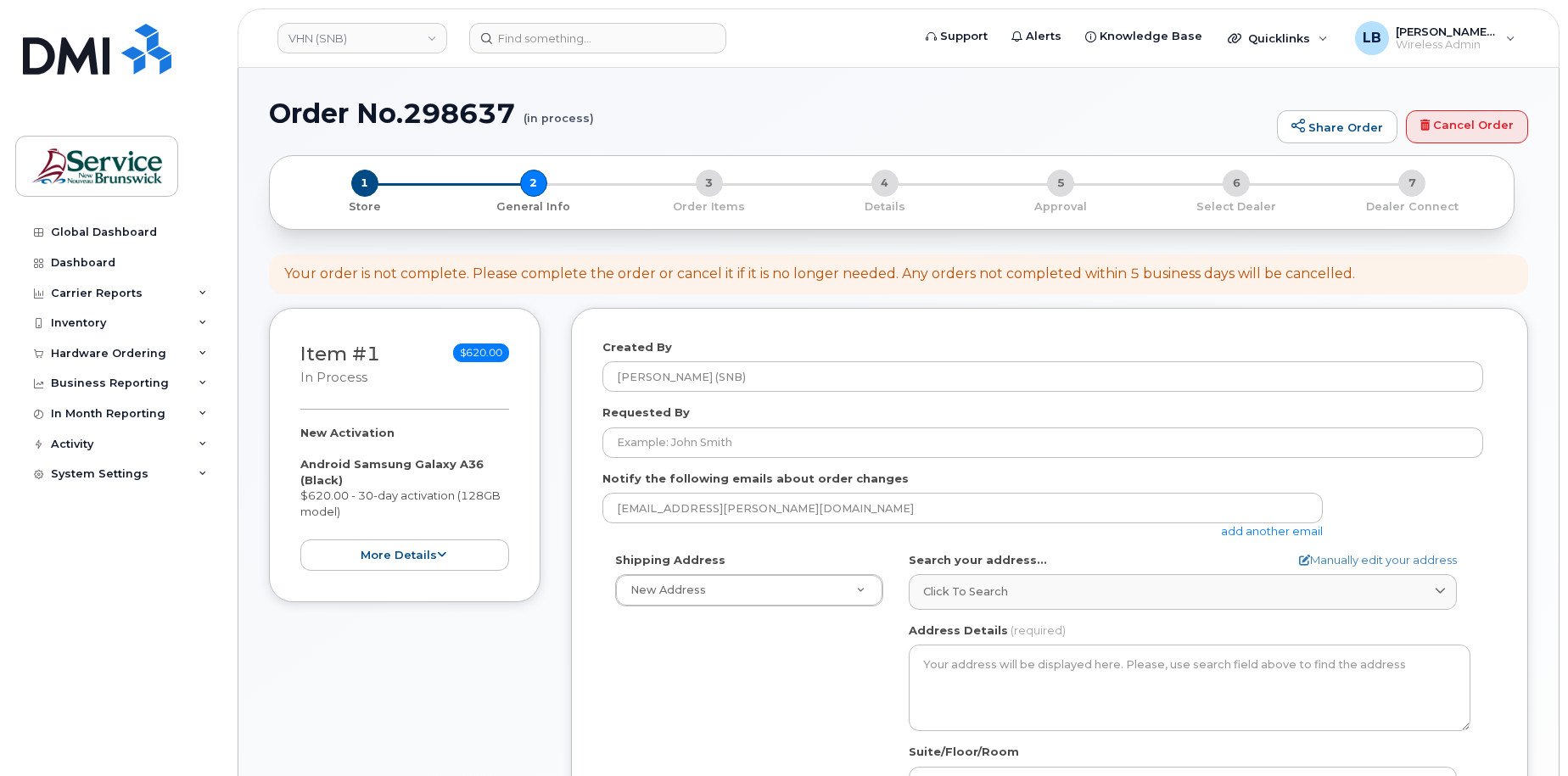
select select
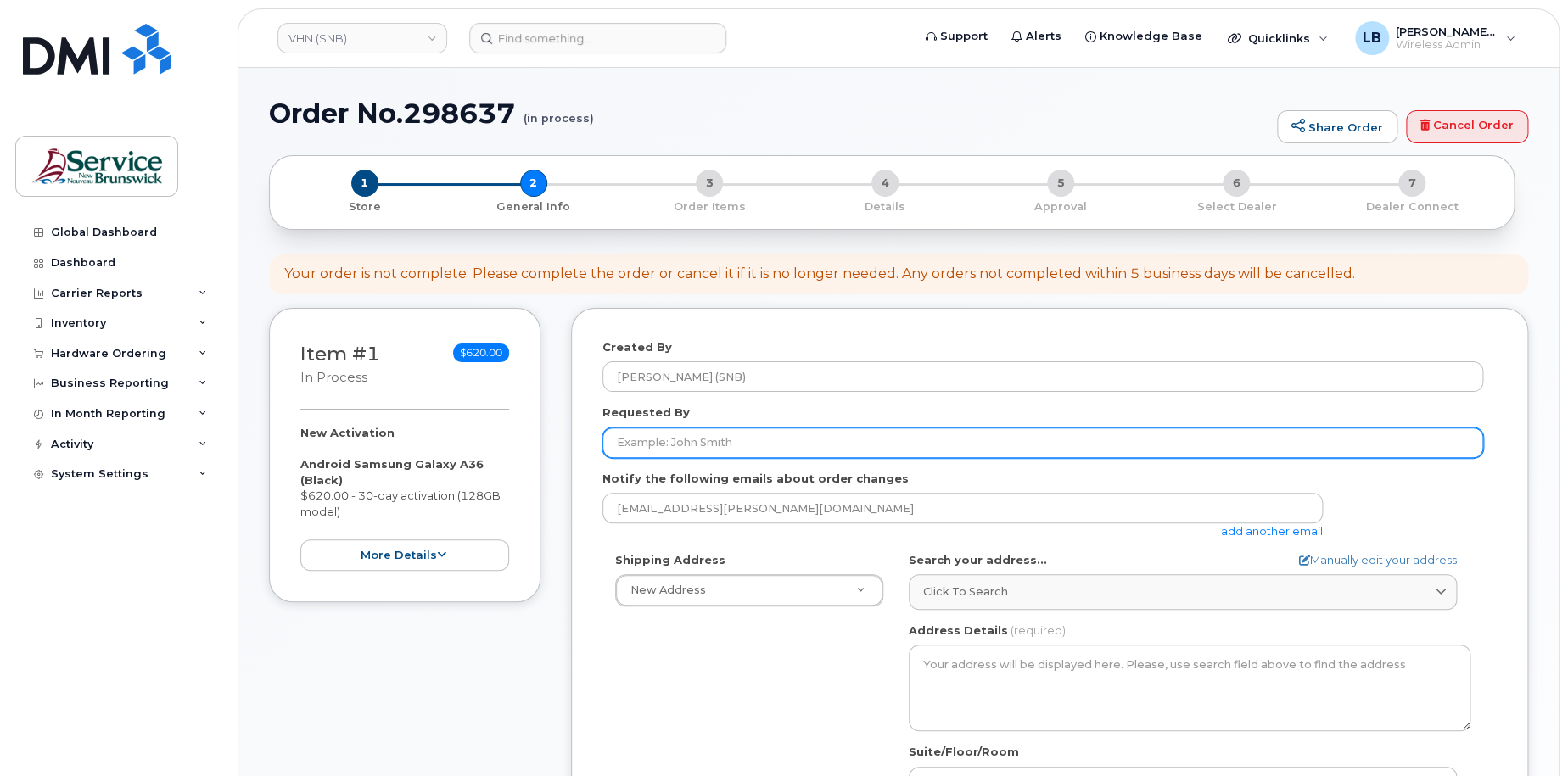
click at [678, 433] on input "Requested By" at bounding box center [1043, 442] width 881 height 30
paste input "[PERSON_NAME]"
type input "[PERSON_NAME]"
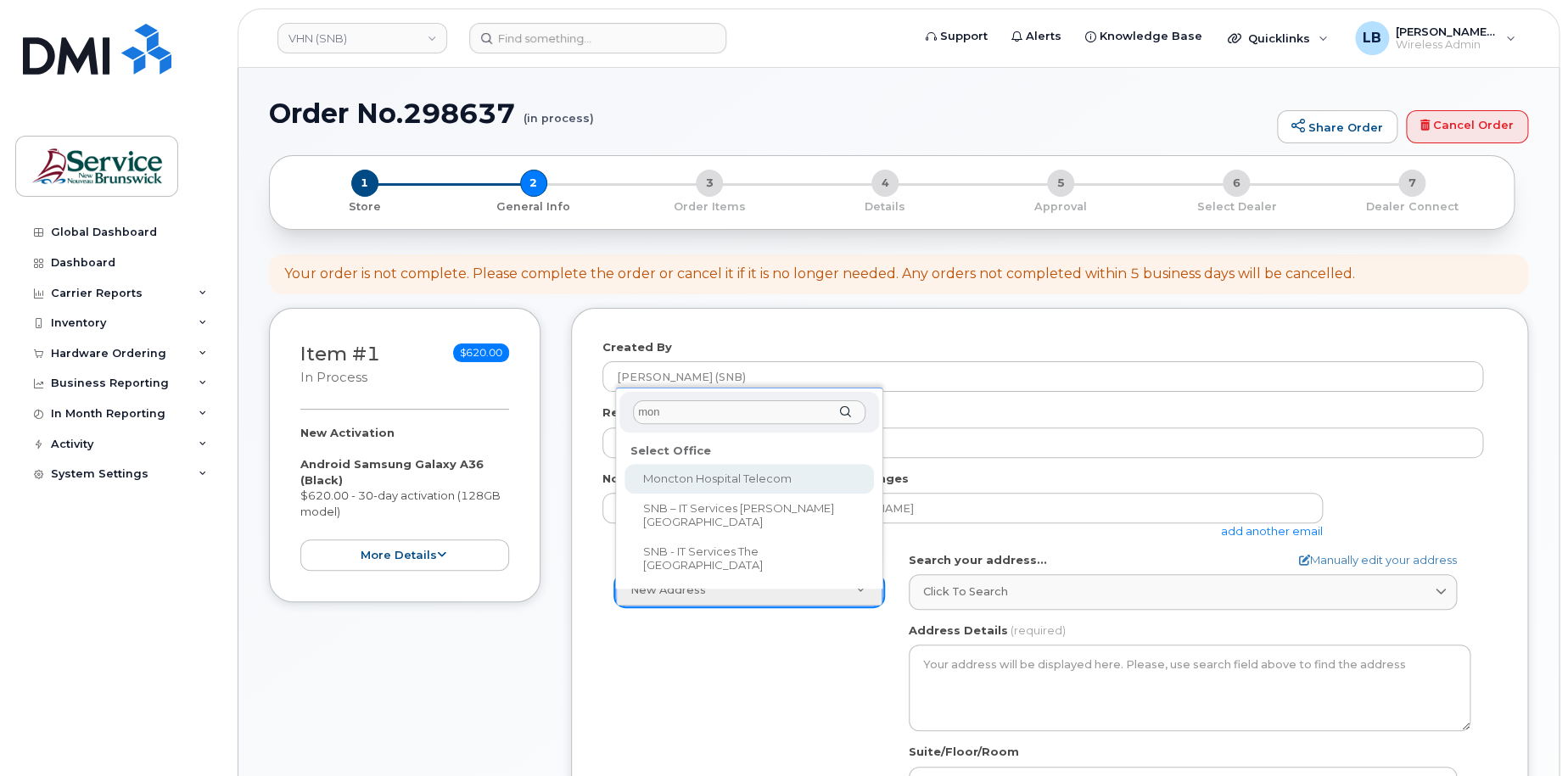
type input "mon"
select select
type textarea "135 Macbeath Ave Moncton New Brunswick E1C 6Z8"
type input "Frederic Doiron"
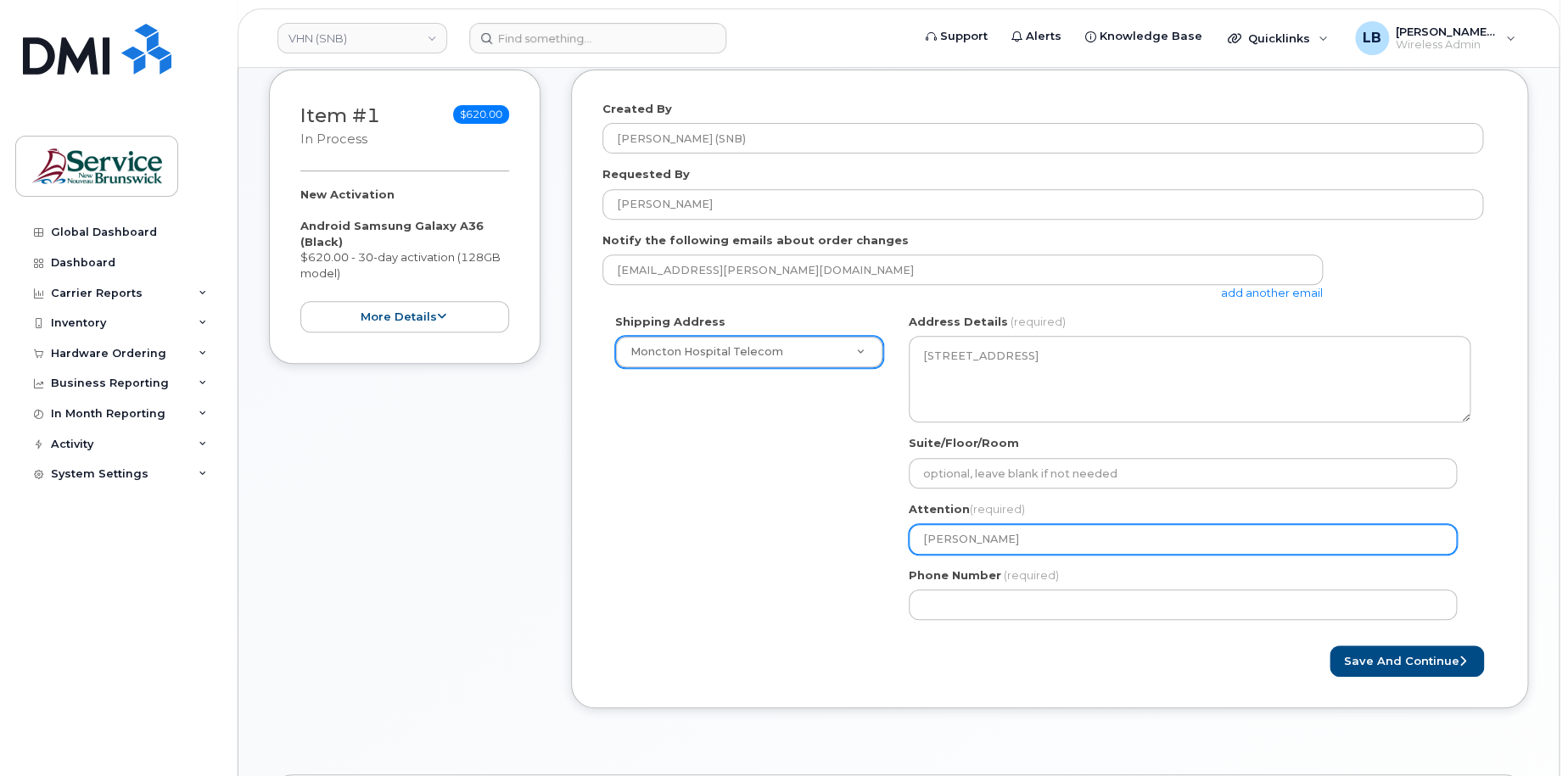
scroll to position [254, 0]
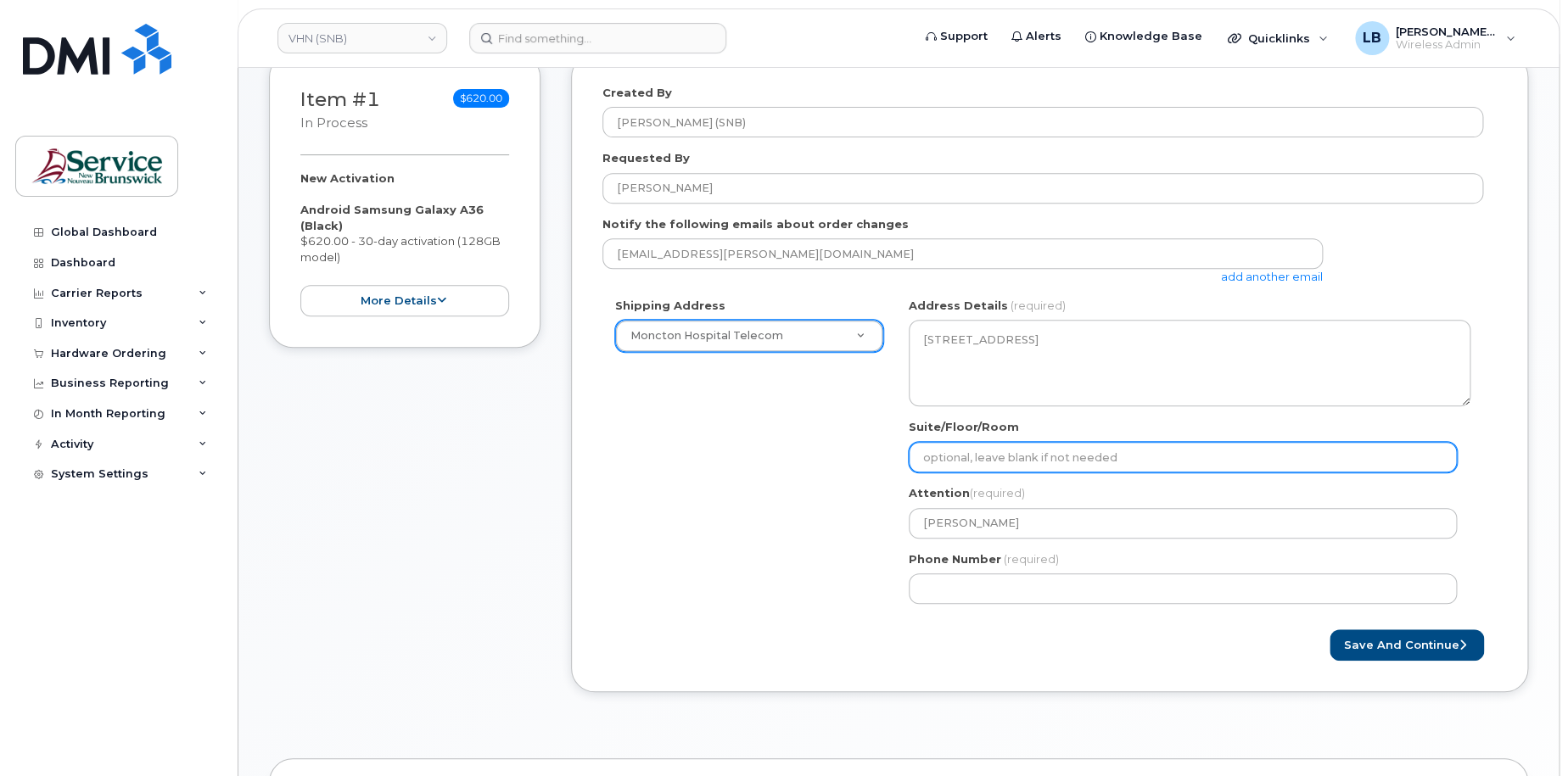
click at [1046, 456] on input "Suite/Floor/Room" at bounding box center [1183, 457] width 548 height 30
paste input "WO0000000475540"
select select
type input "WO0000000475540"
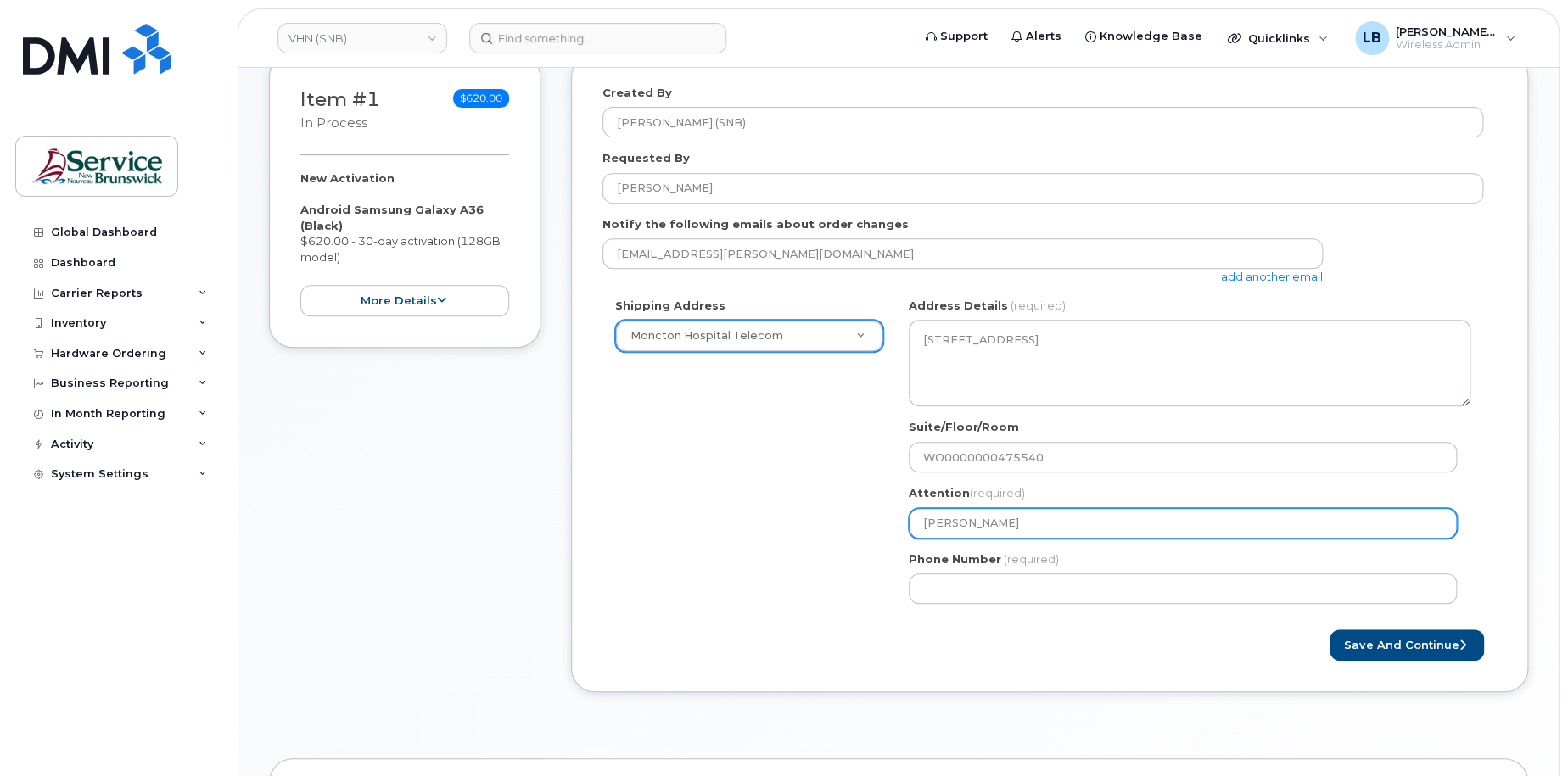
click at [1041, 520] on input "Frederic Doiron" at bounding box center [1183, 523] width 548 height 30
type input "Frederic Doiron"
select select
type input "Frederic Doiron -"
paste input "565230"
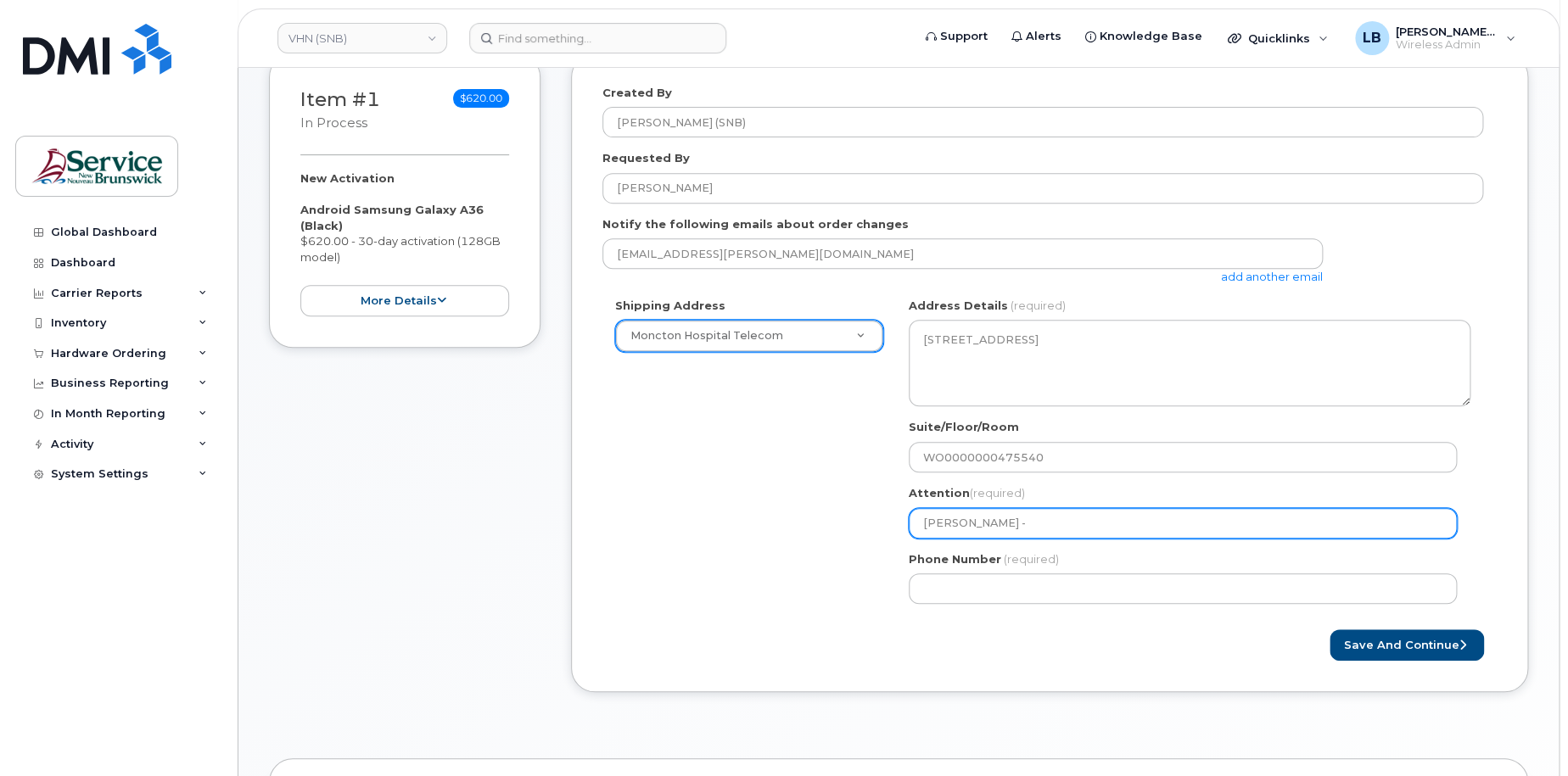
select select
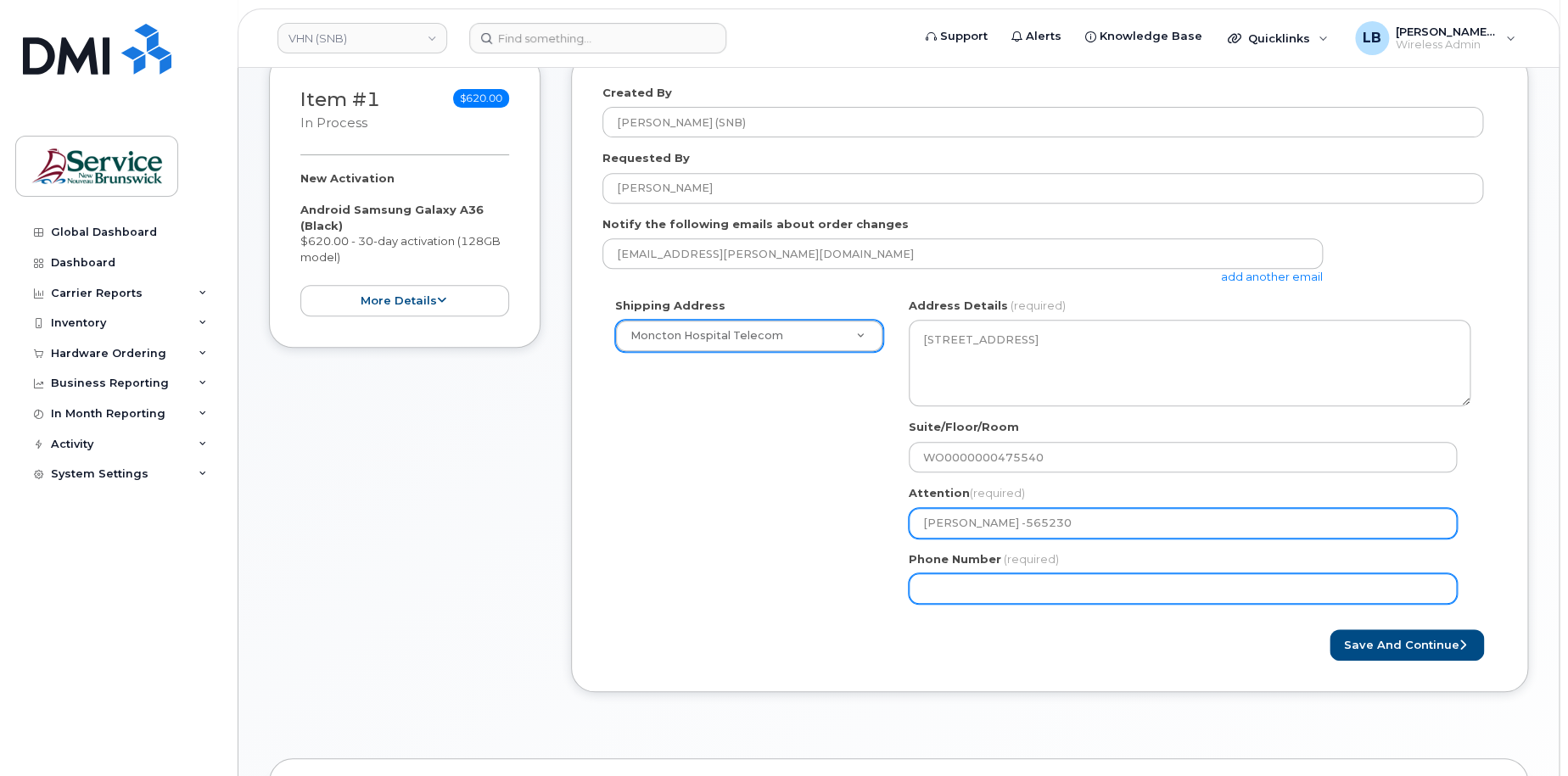
type input "[PERSON_NAME] -565230"
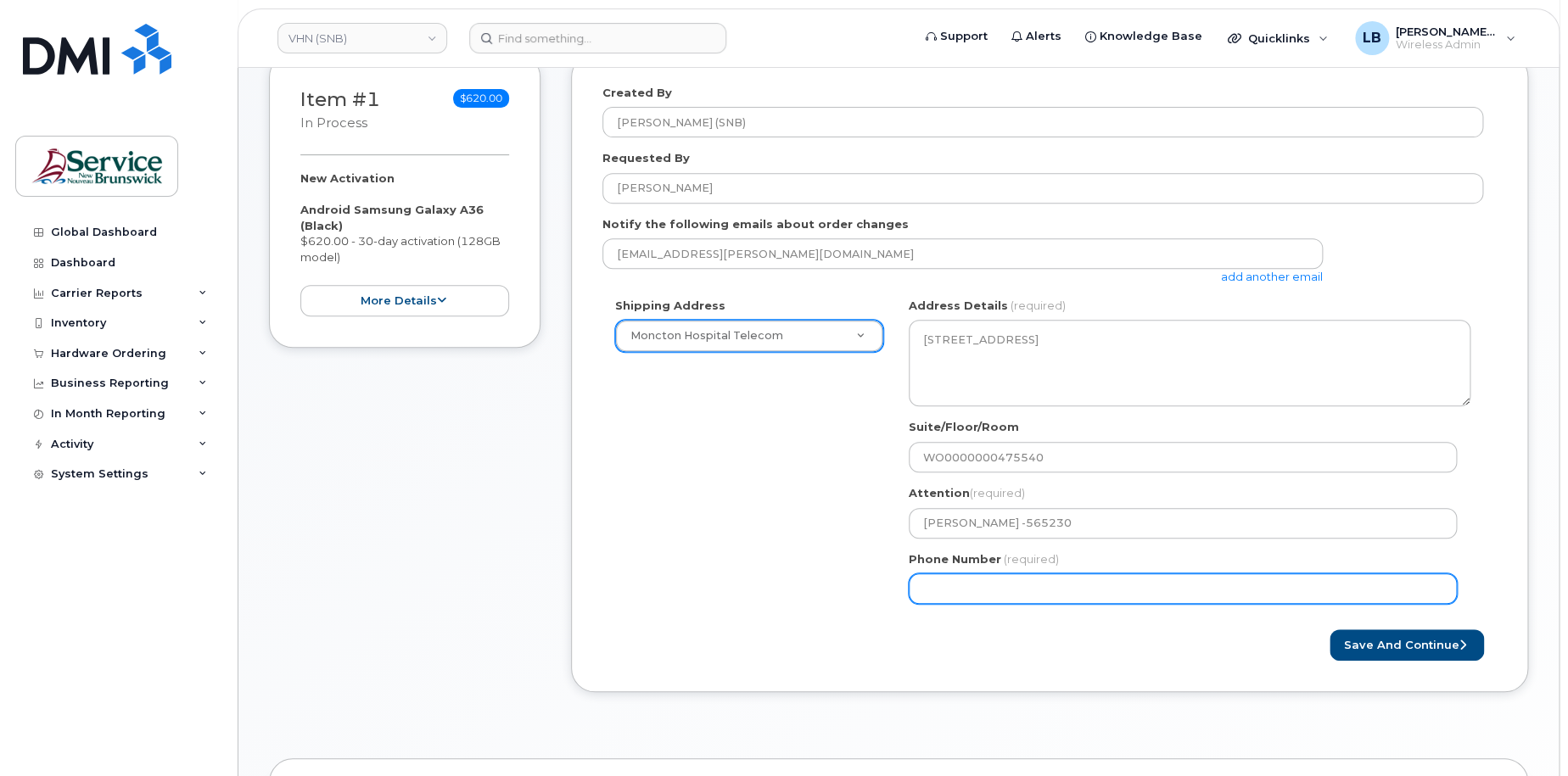
click at [1117, 587] on input "Phone Number" at bounding box center [1183, 588] width 548 height 30
select select
type input "506233396"
select select
type input "5062333965"
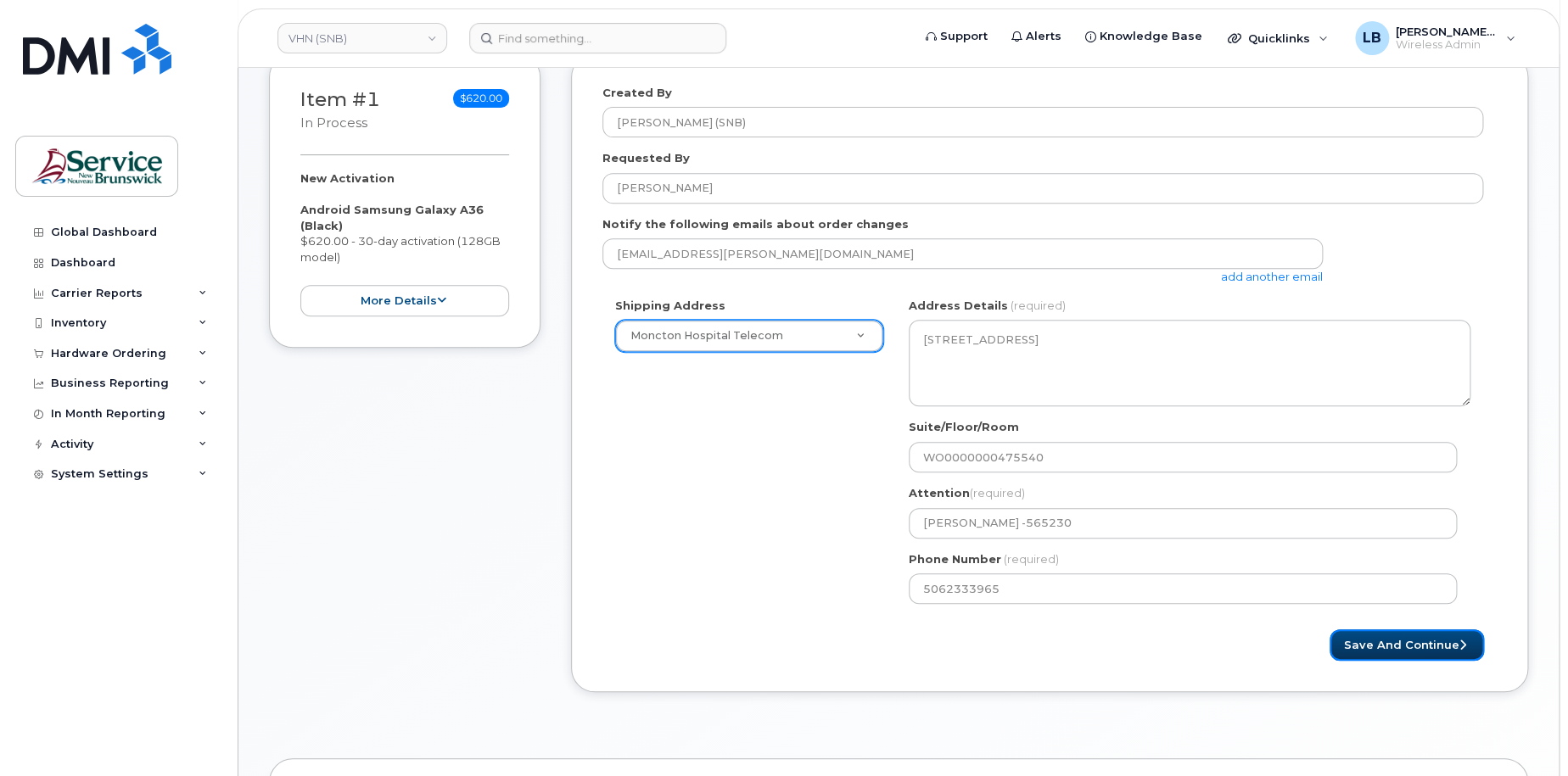
click at [1450, 643] on button "Save and Continue" at bounding box center [1407, 645] width 155 height 31
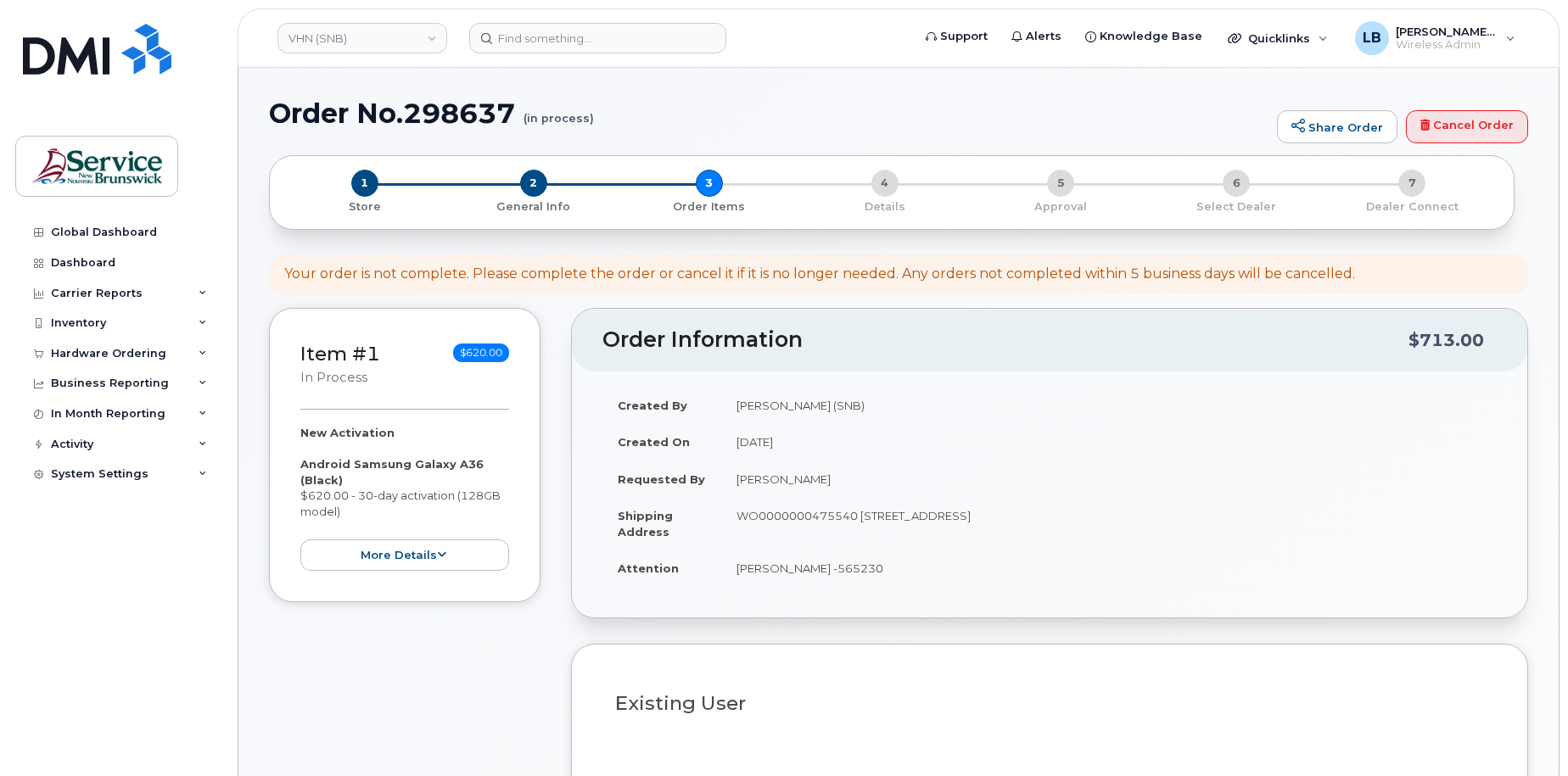
select select
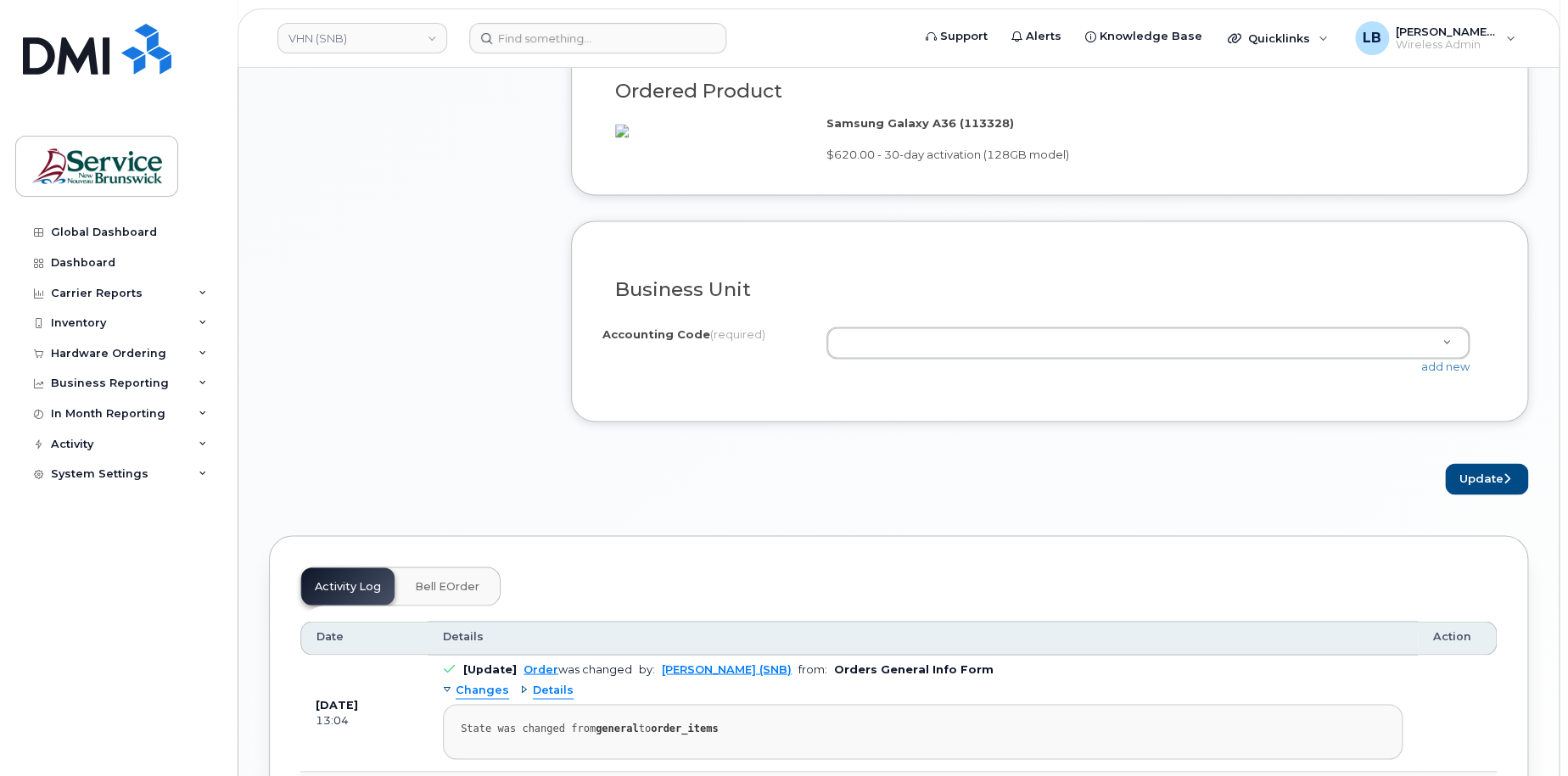
scroll to position [1357, 0]
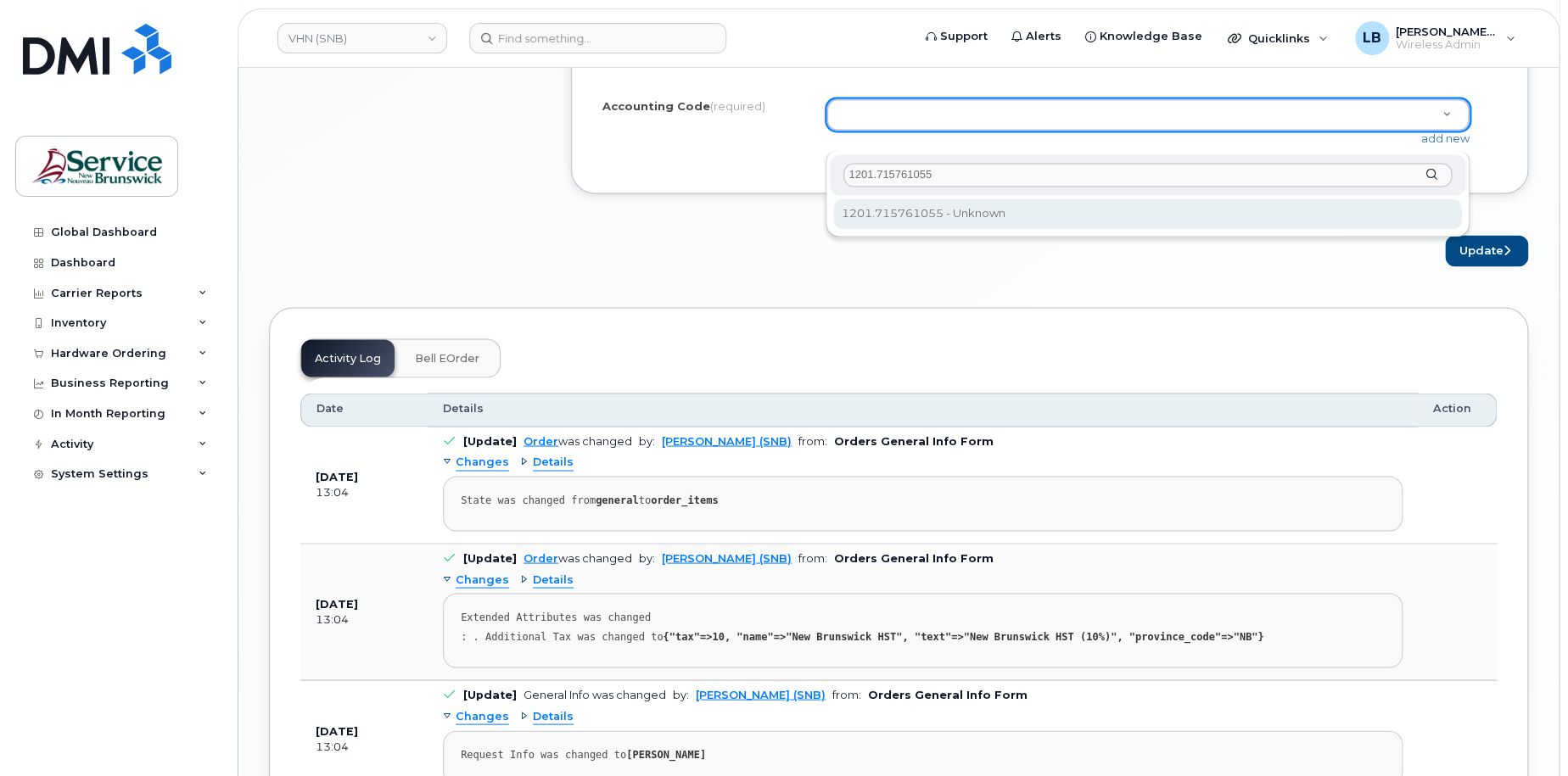
type input "1201.715761055"
select select "1201.715761055"
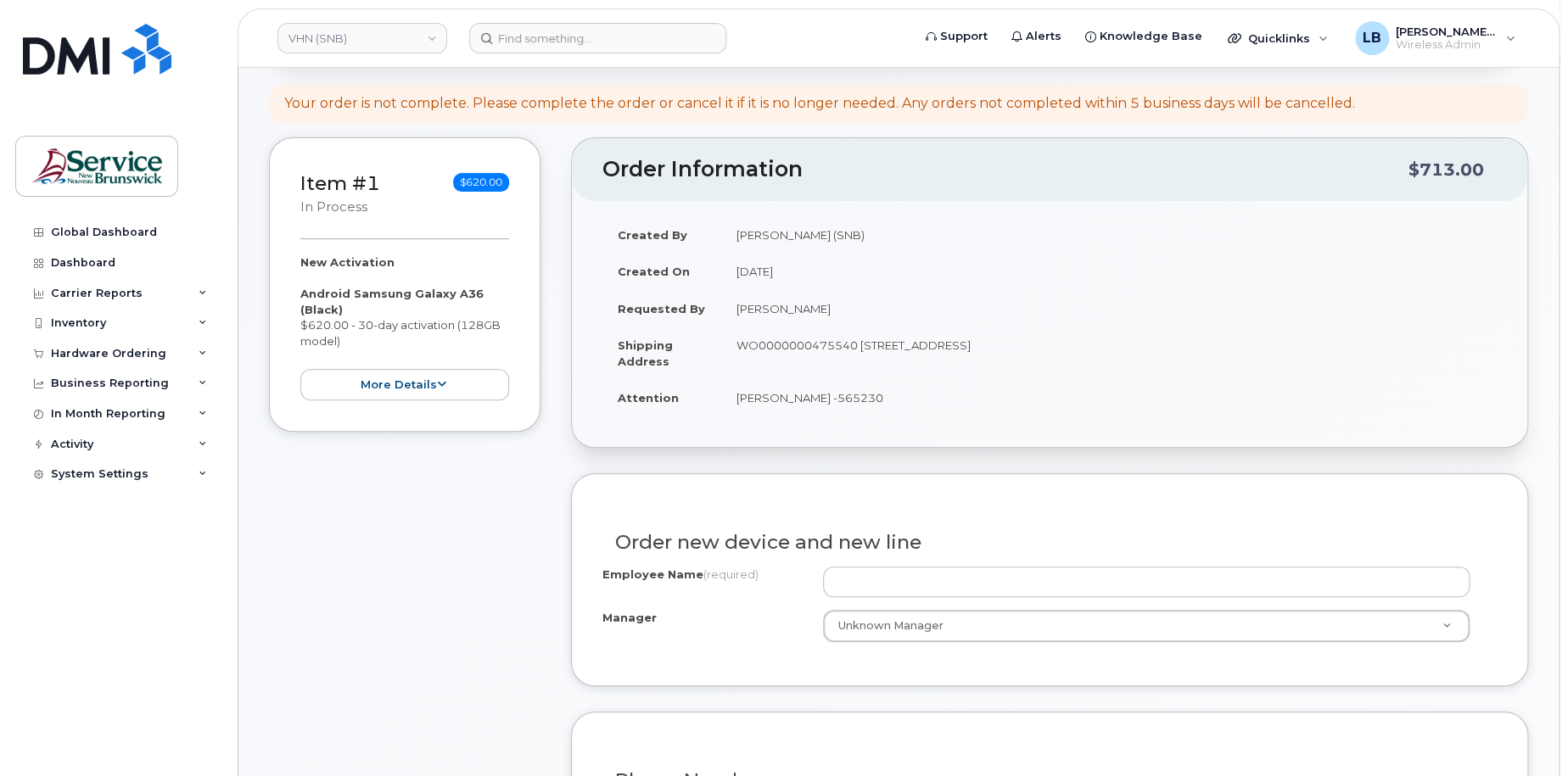
scroll to position [169, 0]
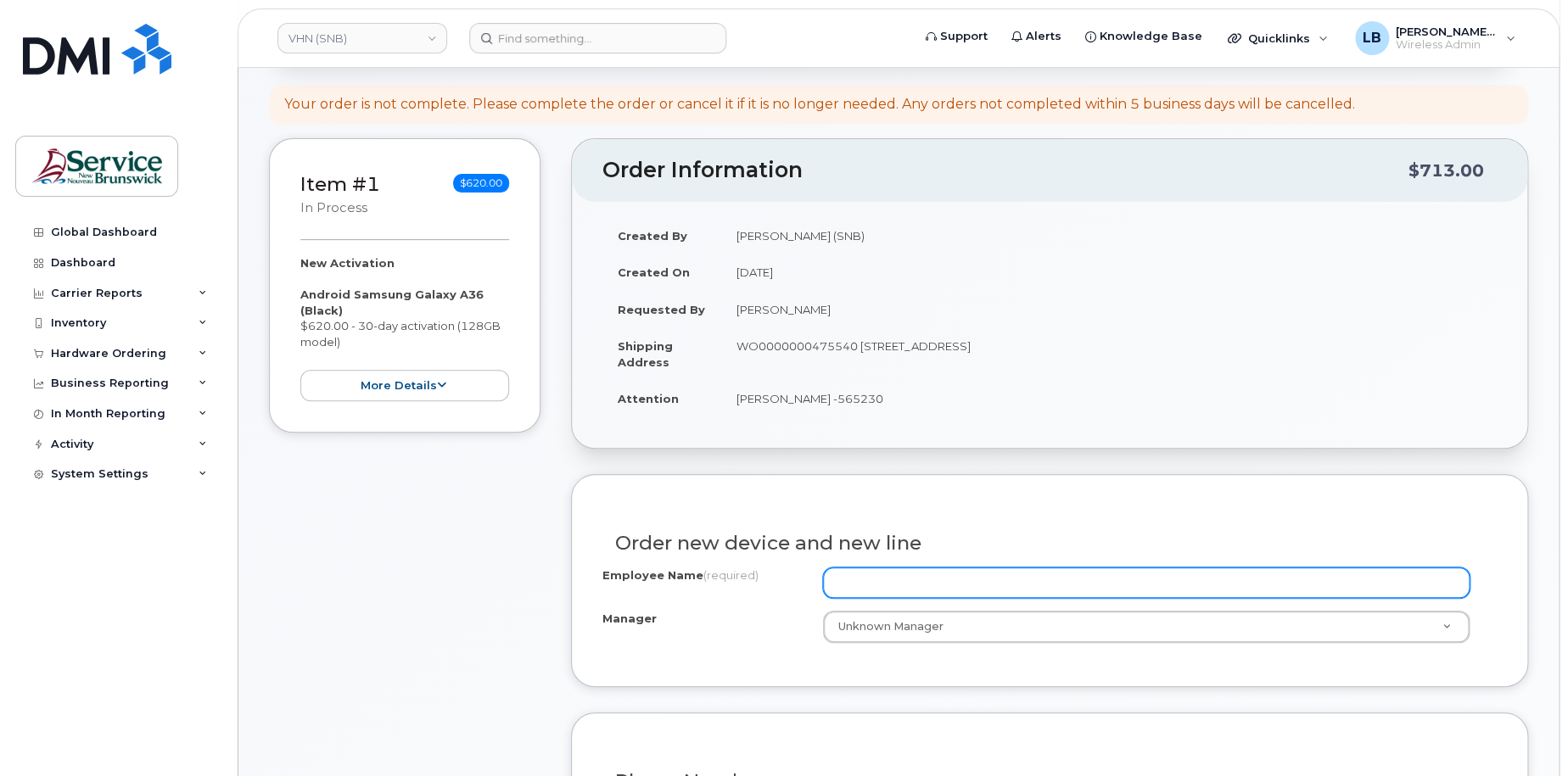
click at [987, 589] on input "Employee Name (required)" at bounding box center [1147, 582] width 648 height 30
paste input "[PERSON_NAME]"
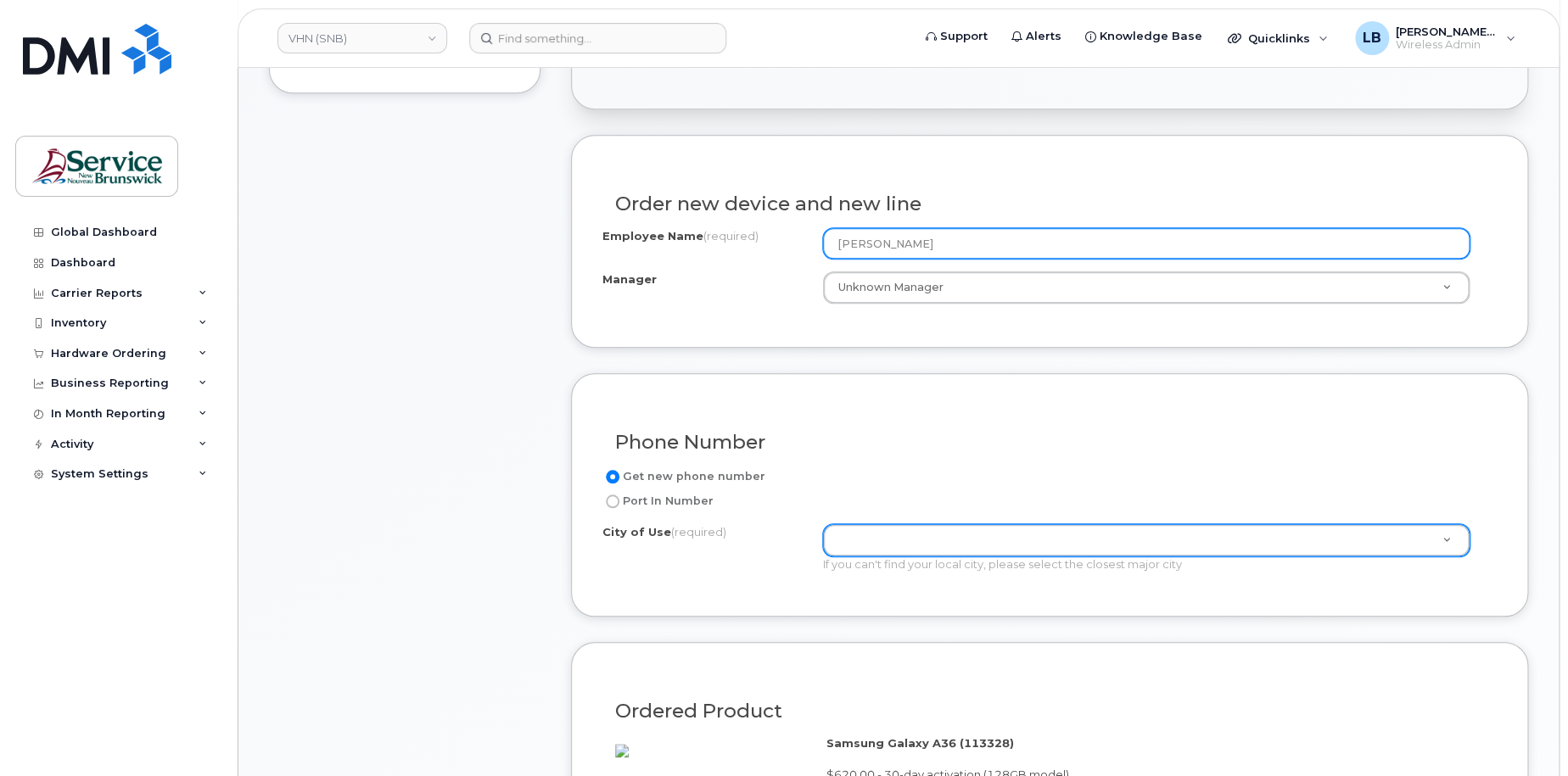
type input "Monique Gallant"
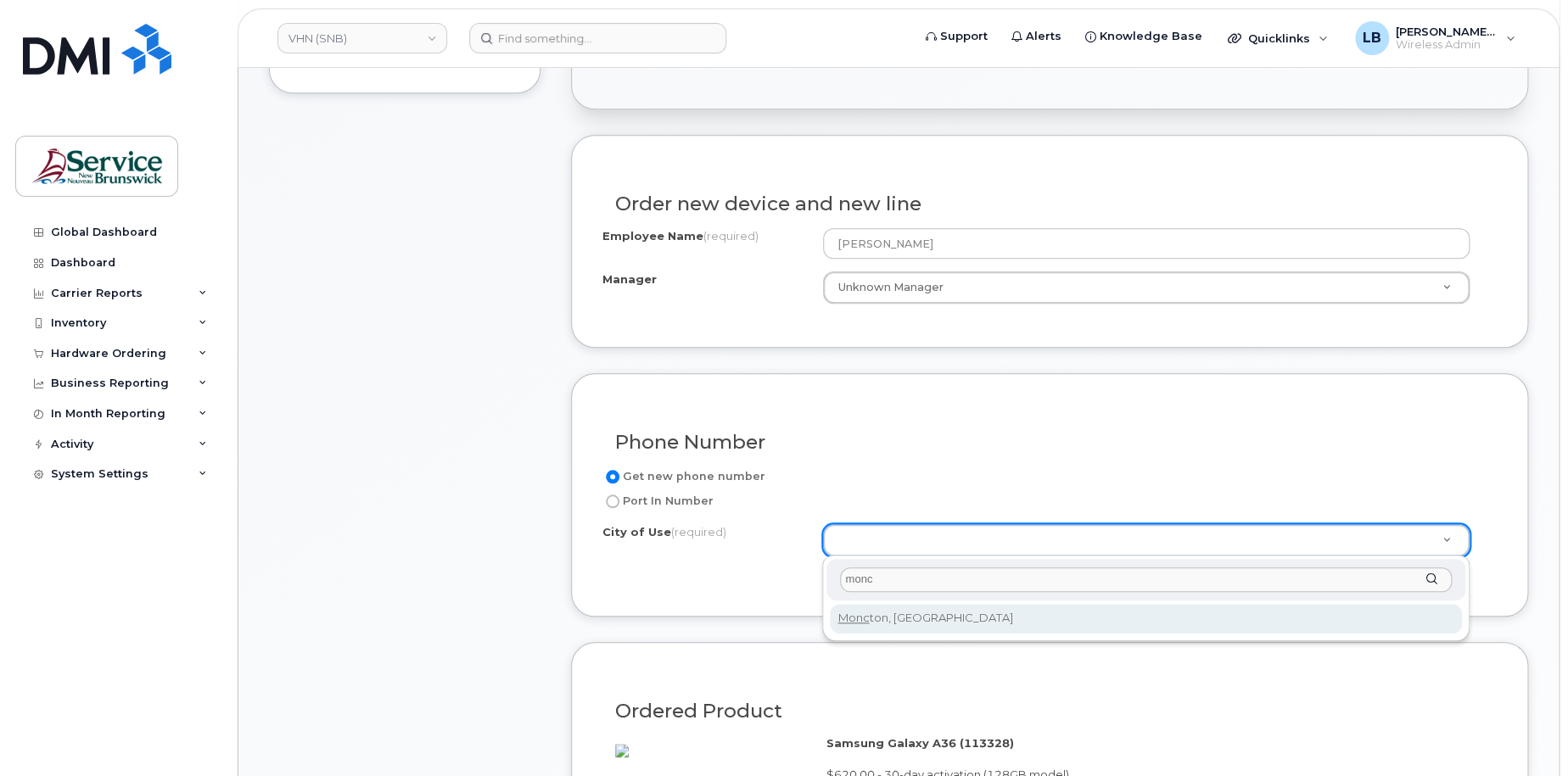
type input "monc"
type input "1817"
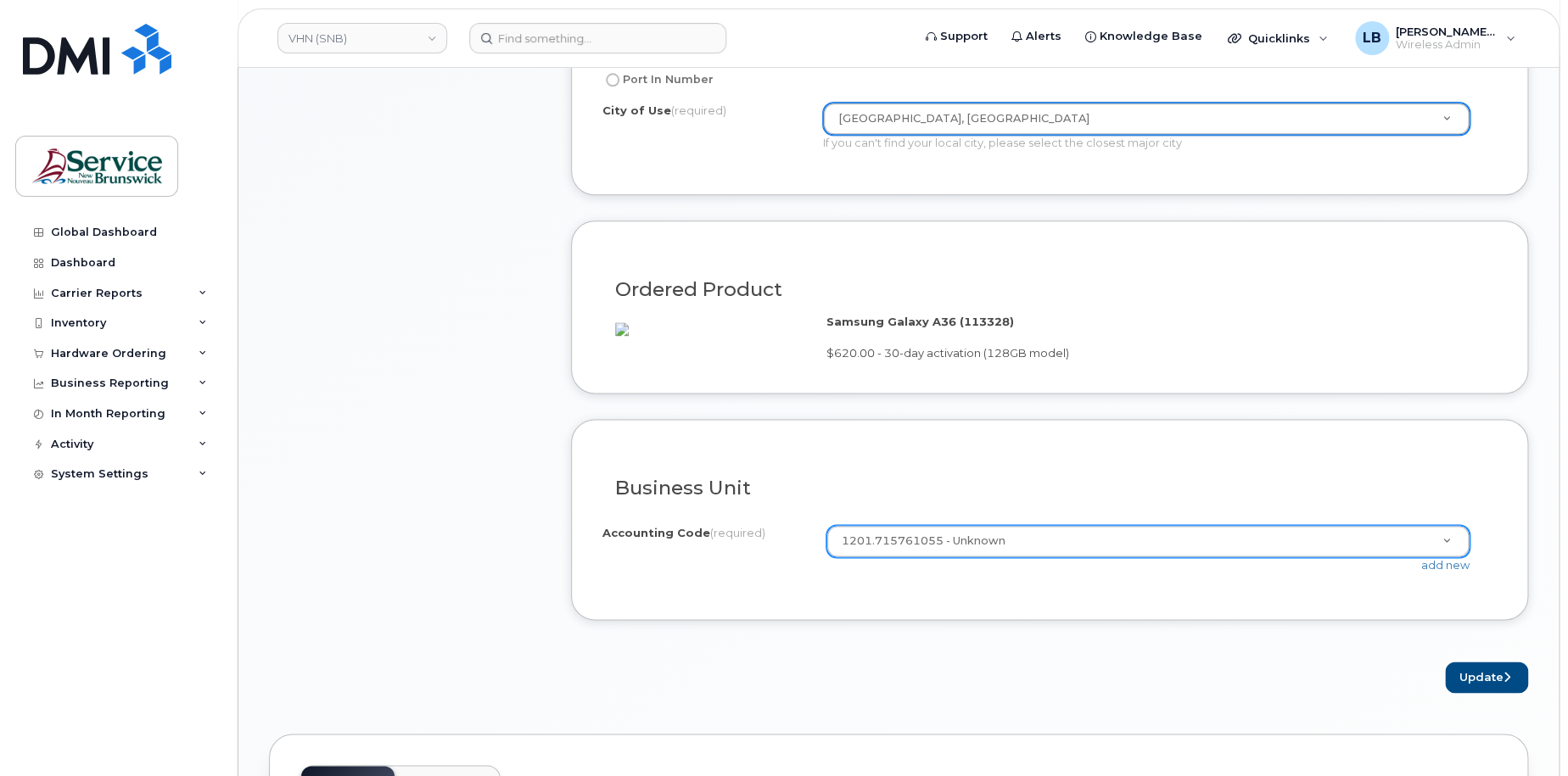
scroll to position [934, 0]
click at [1484, 687] on button "Update" at bounding box center [1487, 675] width 83 height 31
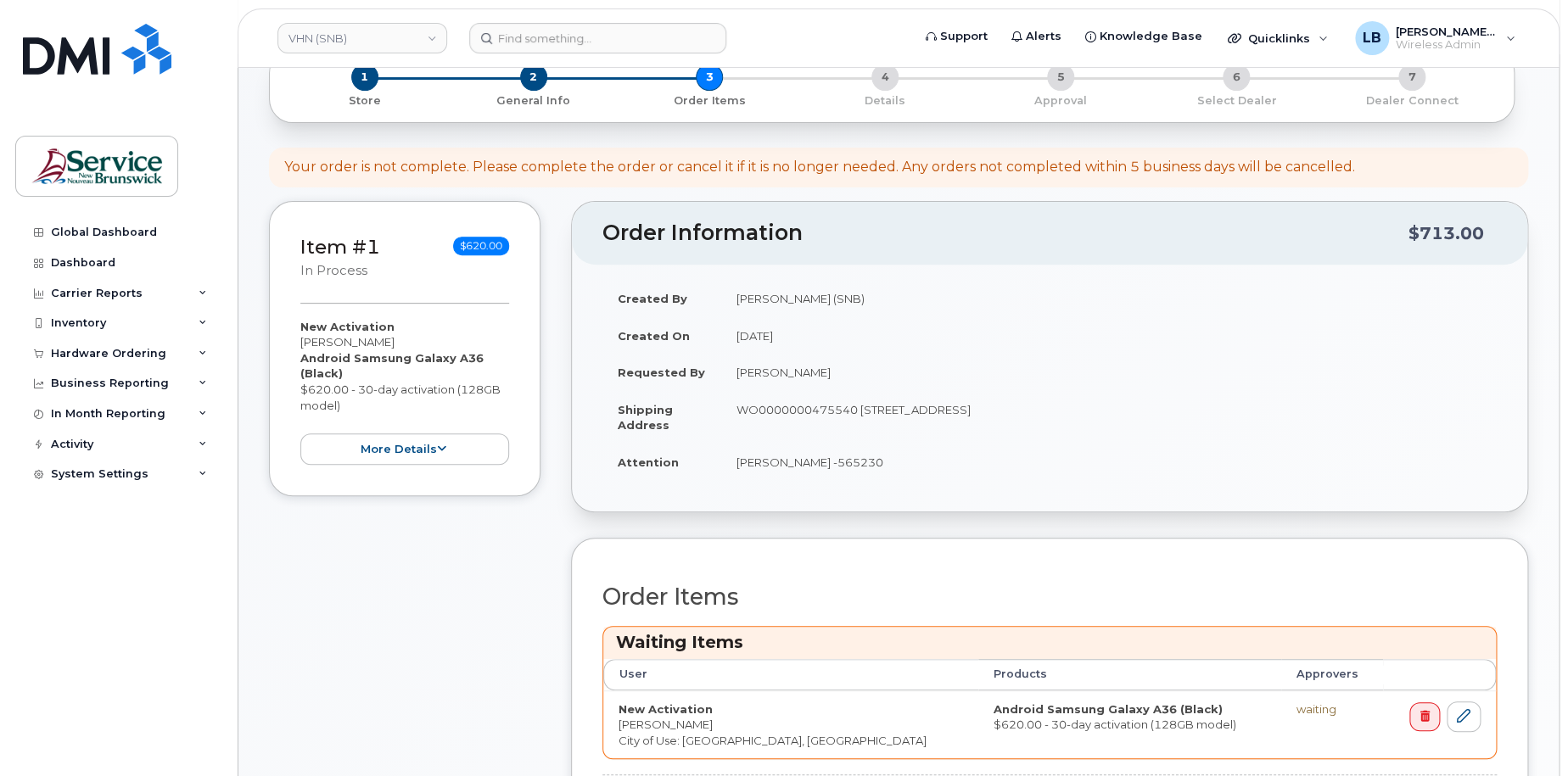
scroll to position [425, 0]
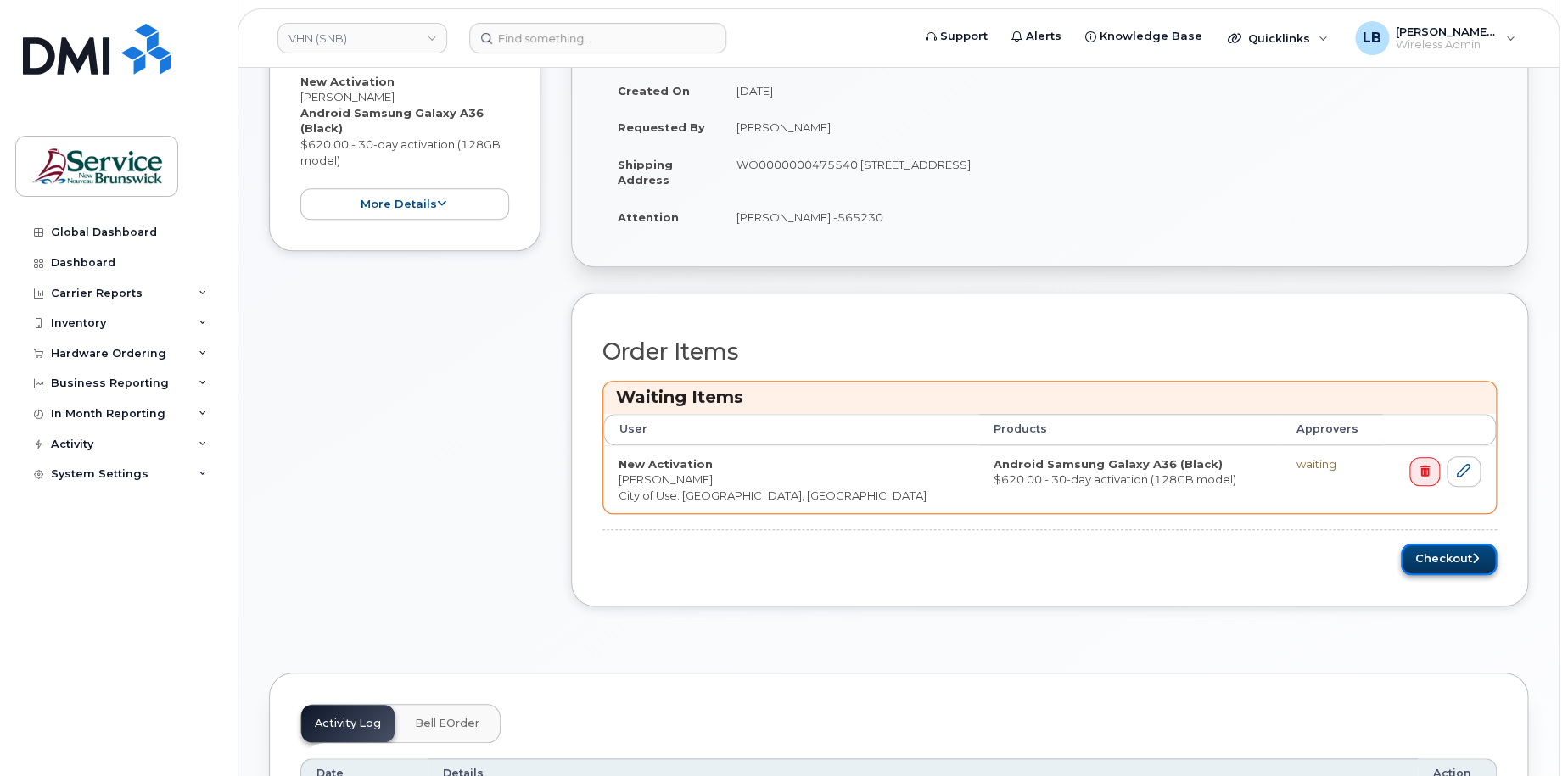
click at [1463, 553] on button "Checkout" at bounding box center [1449, 560] width 96 height 31
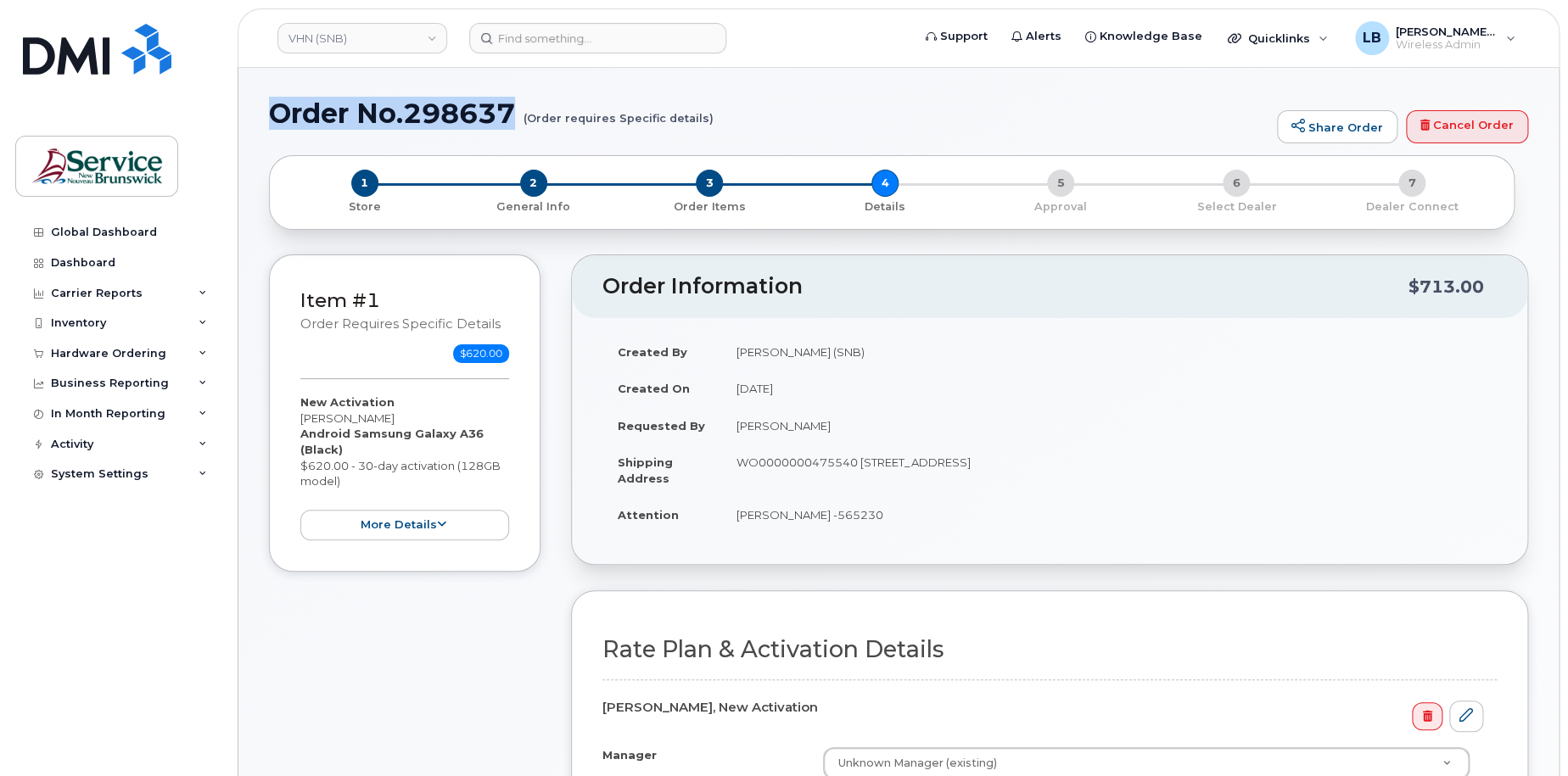
drag, startPoint x: 512, startPoint y: 108, endPoint x: 276, endPoint y: 121, distance: 236.4
click at [276, 121] on h1 "Order No.298637 (Order requires Specific details)" at bounding box center [768, 114] width 999 height 29
copy h1 "Order No.298637"
